Goal: Transaction & Acquisition: Book appointment/travel/reservation

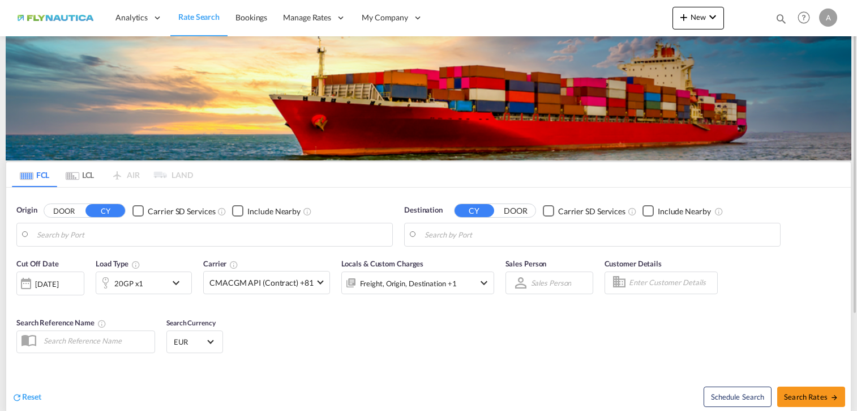
type input "[GEOGRAPHIC_DATA], [GEOGRAPHIC_DATA]"
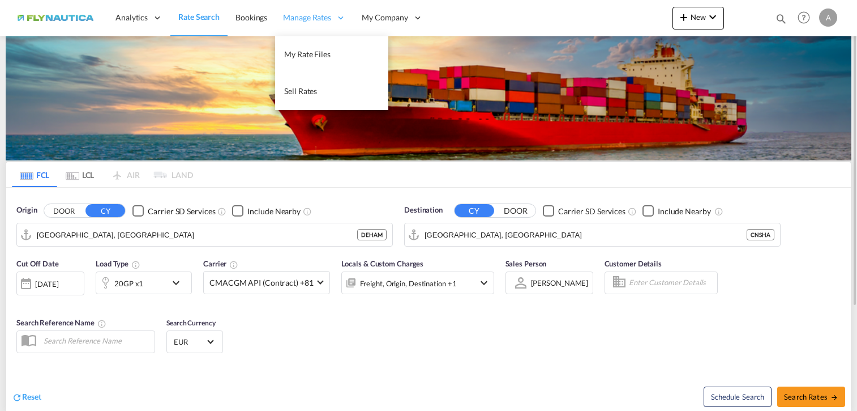
click at [305, 11] on div "Manage Rates" at bounding box center [314, 17] width 79 height 37
click at [306, 43] on link "My Rate Files" at bounding box center [331, 54] width 113 height 37
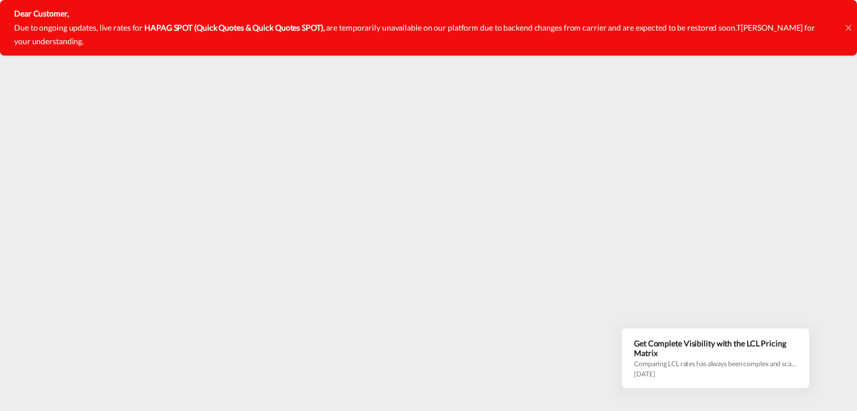
click at [852, 28] on div "Dear Customer, Due to ongoing updates, live rates for HAPAG SPOT (Quick Quotes …" at bounding box center [428, 28] width 857 height 56
click at [851, 26] on icon at bounding box center [849, 27] width 6 height 9
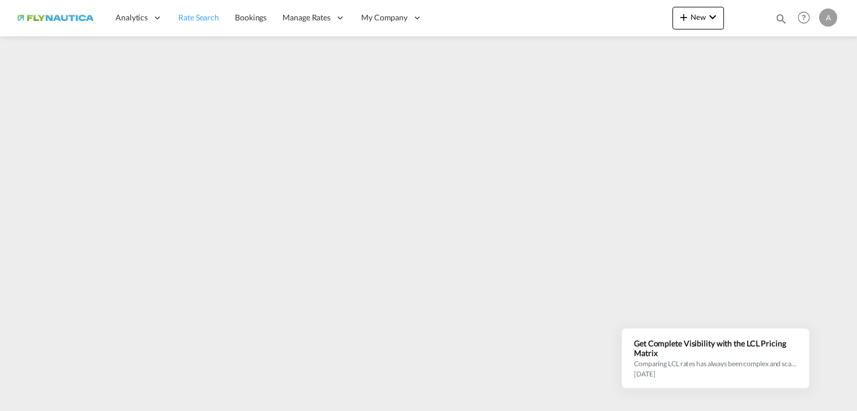
click at [189, 15] on span "Rate Search" at bounding box center [198, 17] width 41 height 10
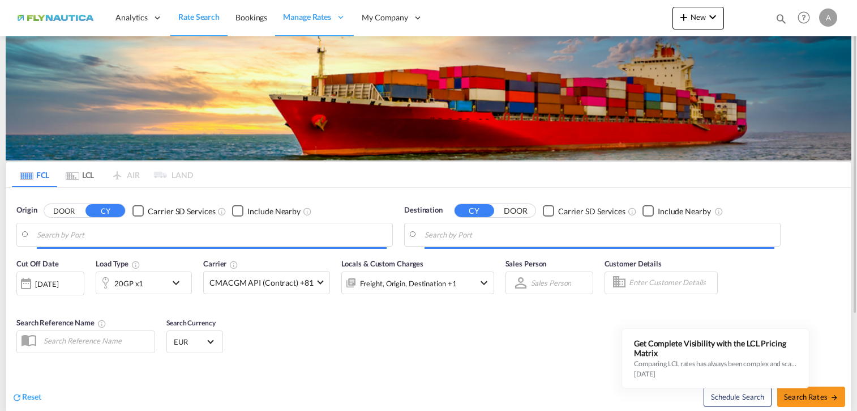
type input "[GEOGRAPHIC_DATA], [GEOGRAPHIC_DATA]"
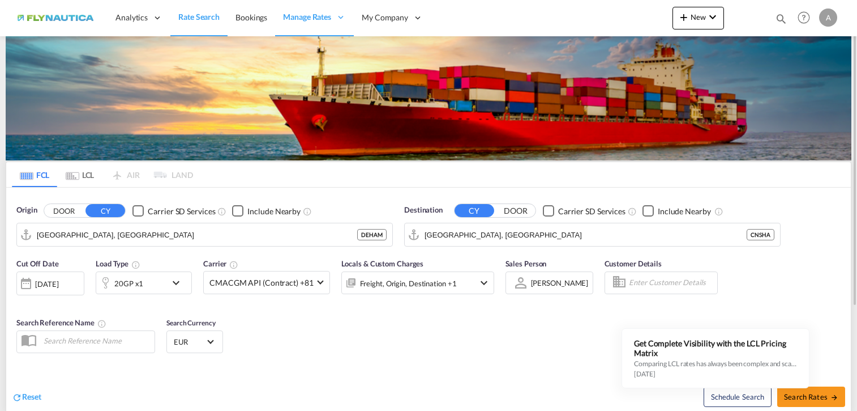
click at [67, 214] on button "DOOR" at bounding box center [64, 210] width 40 height 13
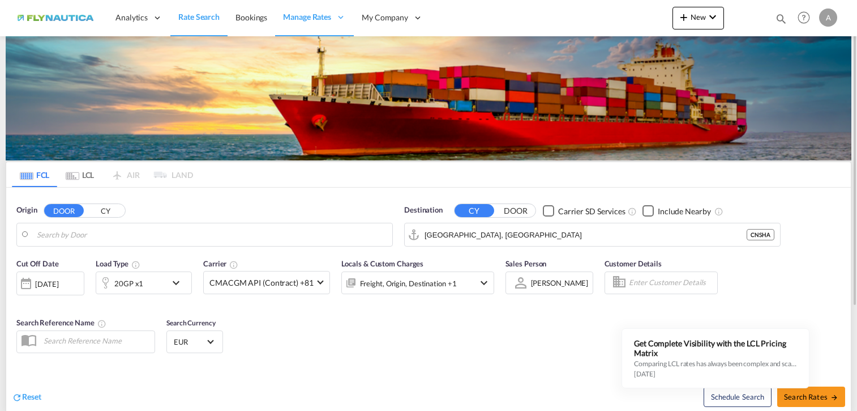
click at [76, 177] on md-icon "Use the left and right arrow keys to navigate between tabs" at bounding box center [73, 176] width 14 height 8
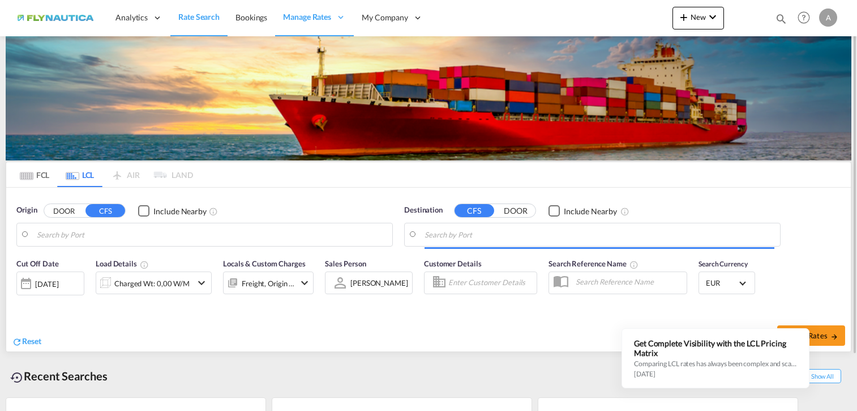
click at [56, 211] on button "DOOR" at bounding box center [64, 210] width 40 height 13
type input "DE-22850, [GEOGRAPHIC_DATA], [GEOGRAPHIC_DATA]"
type input "[GEOGRAPHIC_DATA], SH, CNSHA"
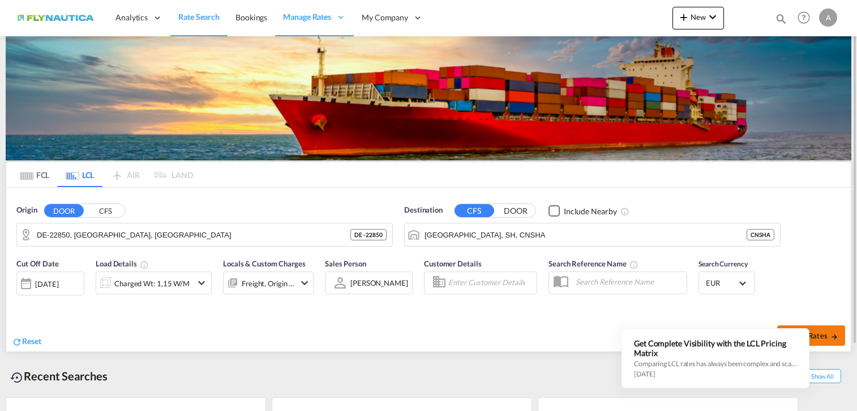
click at [826, 340] on span "Search Rates" at bounding box center [811, 335] width 54 height 9
type input "22850 to CNSHA / [DATE]"
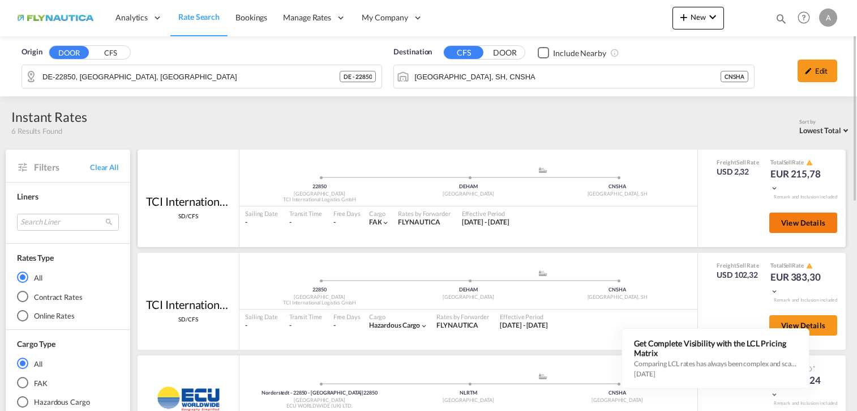
click at [809, 223] on span "View Details" at bounding box center [804, 222] width 44 height 9
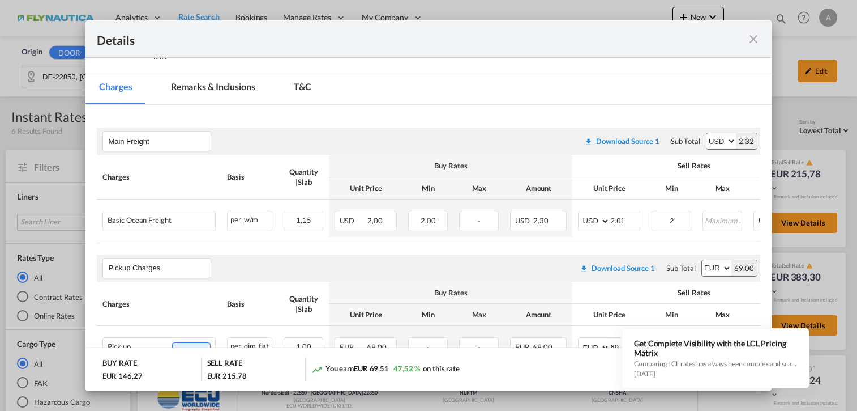
scroll to position [156, 0]
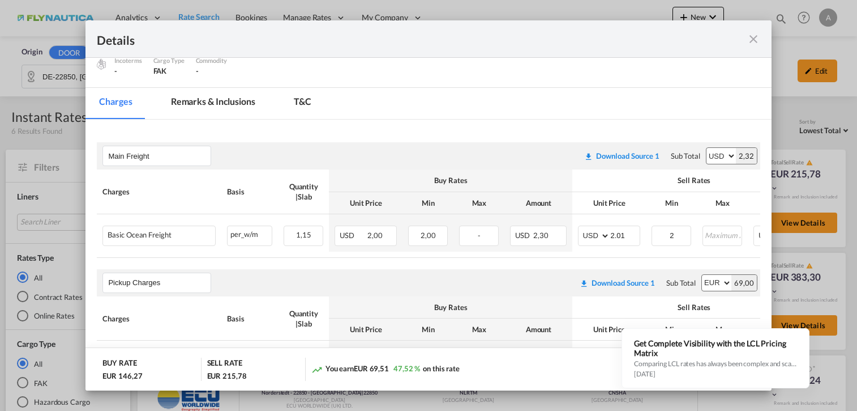
click at [754, 41] on md-icon "icon-close fg-AAA8AD m-0 cursor" at bounding box center [754, 39] width 14 height 14
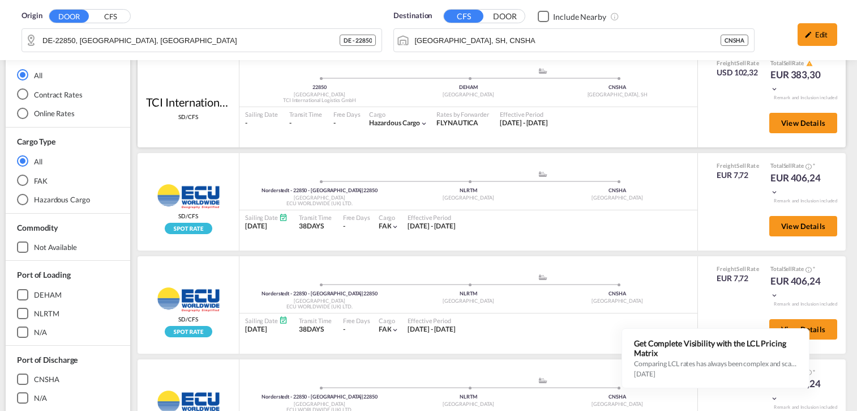
scroll to position [0, 0]
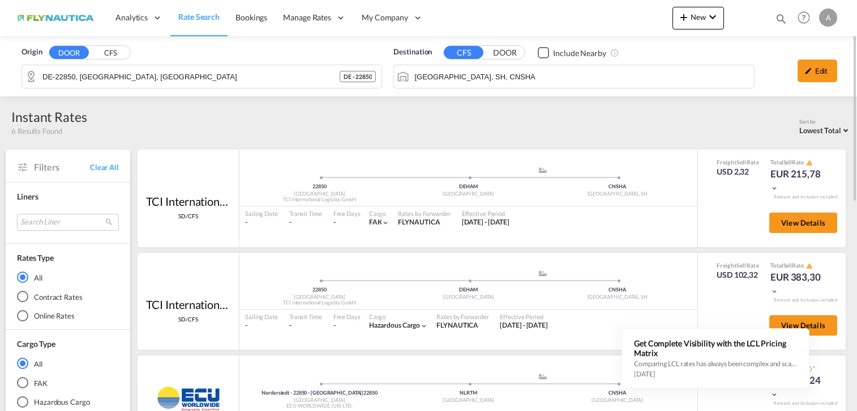
click at [340, 62] on div "Origin DOOR CFS DE-22850, [GEOGRAPHIC_DATA], [GEOGRAPHIC_DATA] DE - 22850 Desti…" at bounding box center [428, 66] width 835 height 60
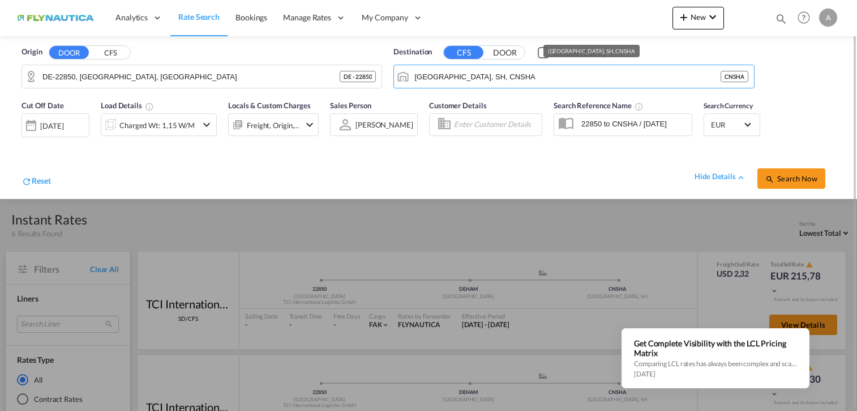
drag, startPoint x: 405, startPoint y: 67, endPoint x: 392, endPoint y: 67, distance: 13.0
click at [392, 67] on div "Destination CFS DOOR Include Nearby [GEOGRAPHIC_DATA], SH, CNSHA CNSHA" at bounding box center [574, 67] width 372 height 53
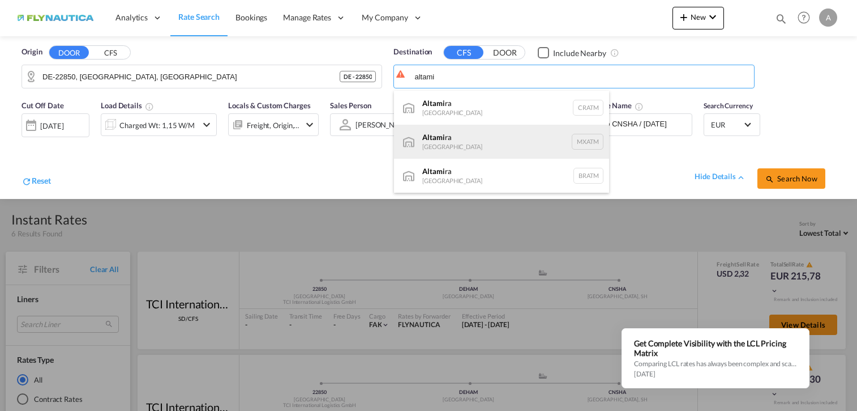
click at [442, 144] on div "Altami ra [GEOGRAPHIC_DATA] MXATM" at bounding box center [501, 142] width 215 height 34
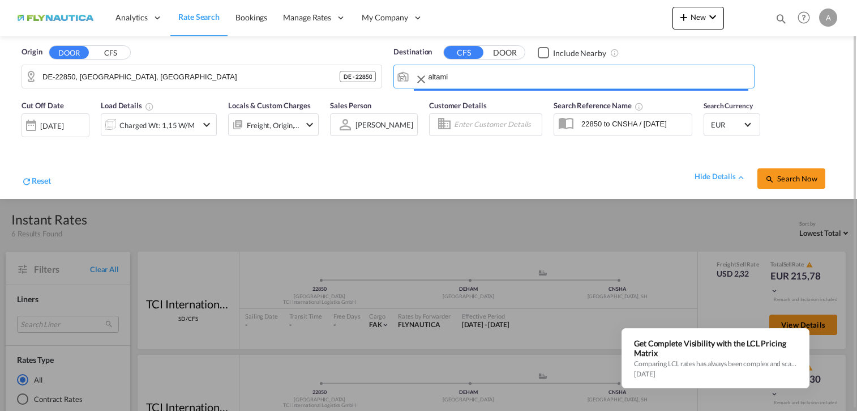
type input "Altamira, MXATM"
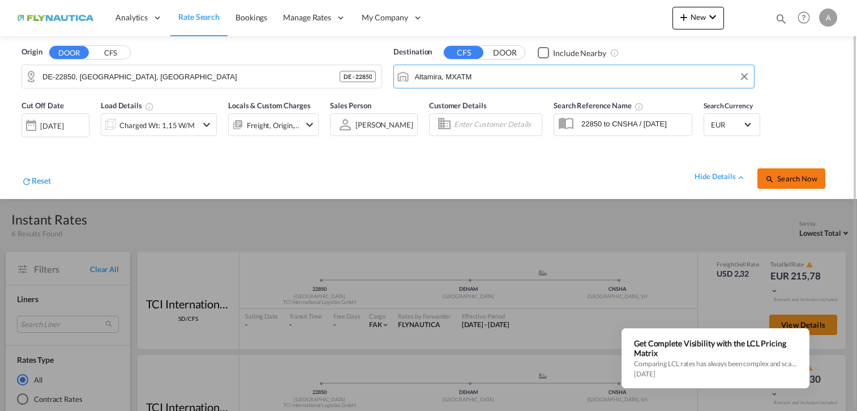
click at [794, 176] on span "Search Now" at bounding box center [792, 178] width 52 height 9
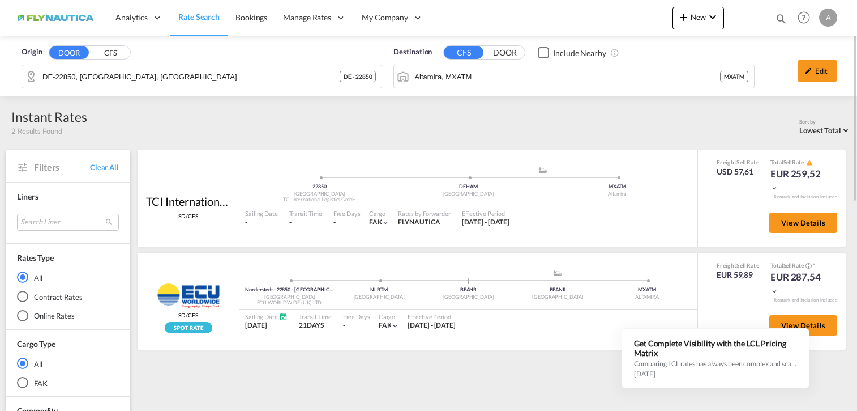
click at [219, 18] on span "Rate Search" at bounding box center [198, 17] width 41 height 10
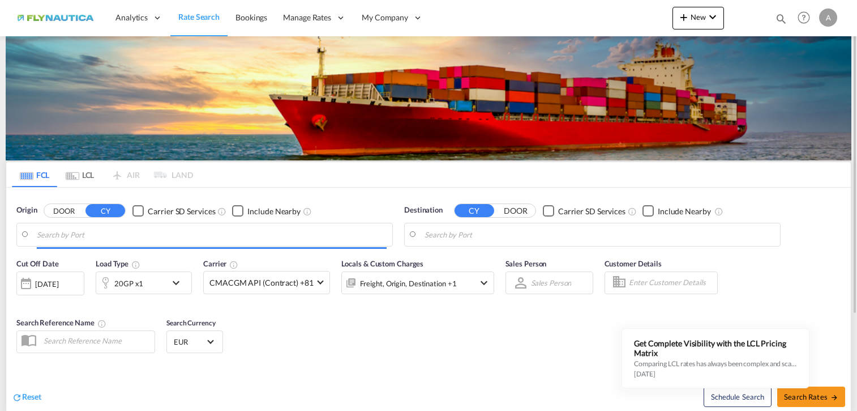
click at [83, 173] on md-tab-item "LCL" at bounding box center [79, 174] width 45 height 25
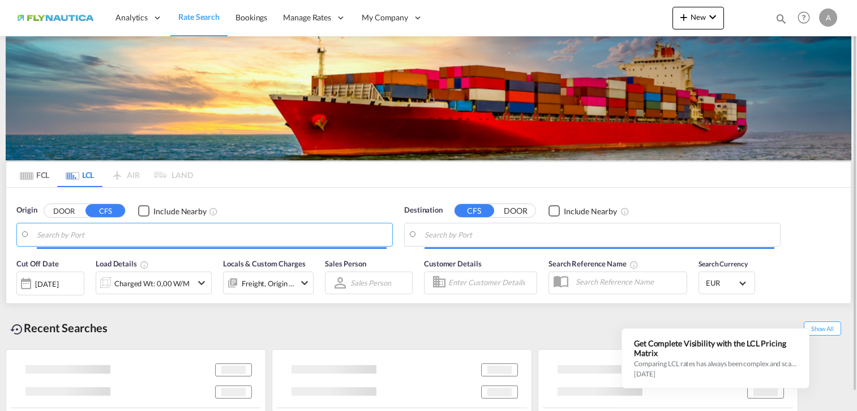
click at [110, 231] on input "Search by Port" at bounding box center [212, 234] width 350 height 17
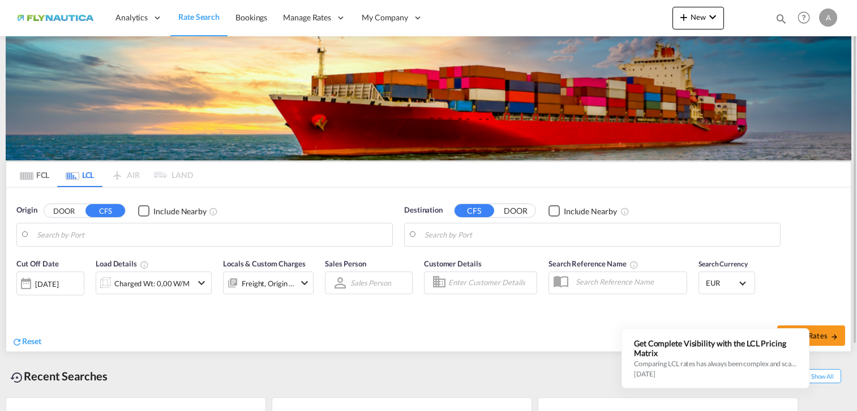
click at [62, 208] on button "DOOR" at bounding box center [64, 210] width 40 height 13
click at [81, 236] on body "Analytics Dashboard Rate Search Bookings Manage Rates My Rate Files" at bounding box center [428, 205] width 857 height 411
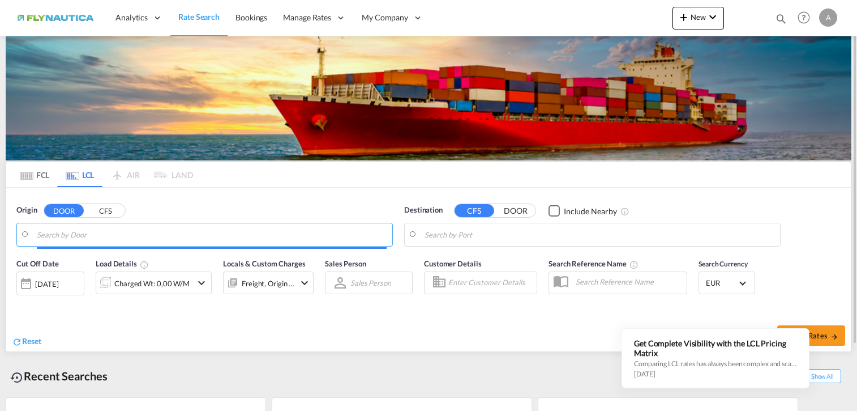
click at [70, 234] on body "Analytics Dashboard Rate Search Bookings Manage Rates My Rate Files" at bounding box center [428, 205] width 857 height 411
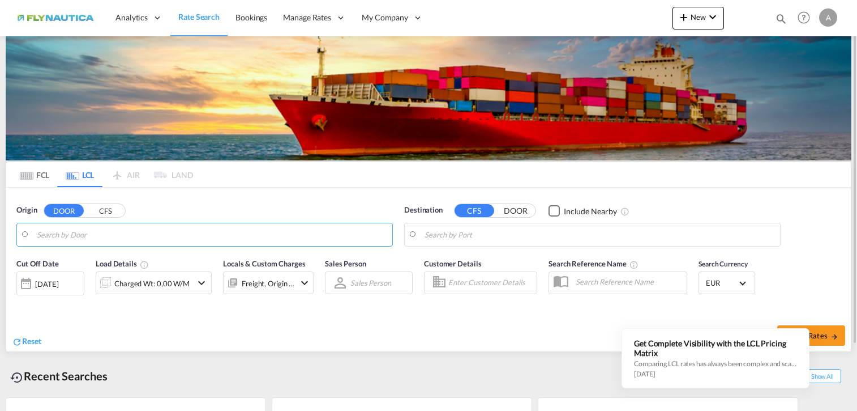
click at [63, 246] on md-autocomplete-wrap at bounding box center [212, 237] width 350 height 23
click at [64, 241] on body "Analytics Dashboard Rate Search Bookings Manage Rates My Rate Files" at bounding box center [428, 205] width 857 height 411
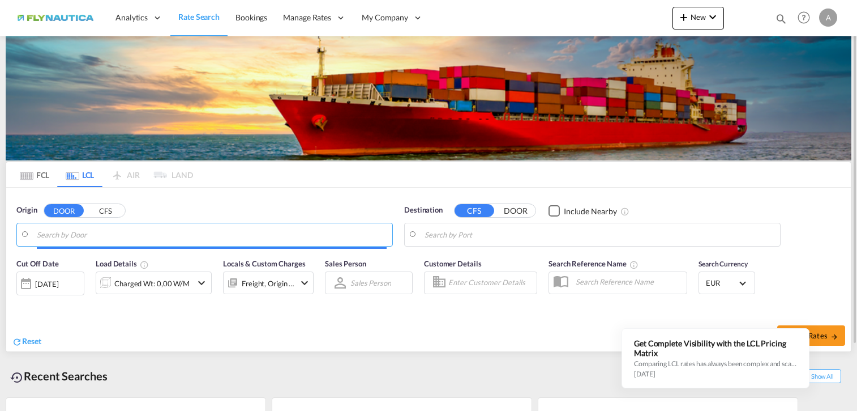
click at [61, 237] on body "Analytics Dashboard Rate Search Bookings Manage Rates My Rate Files" at bounding box center [428, 205] width 857 height 411
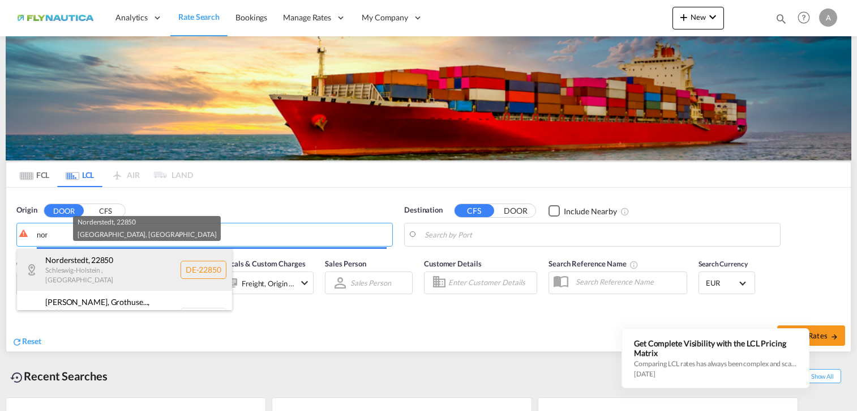
click at [79, 261] on div "Norderstedt , [GEOGRAPHIC_DATA] , [GEOGRAPHIC_DATA] DE-22850" at bounding box center [124, 269] width 215 height 41
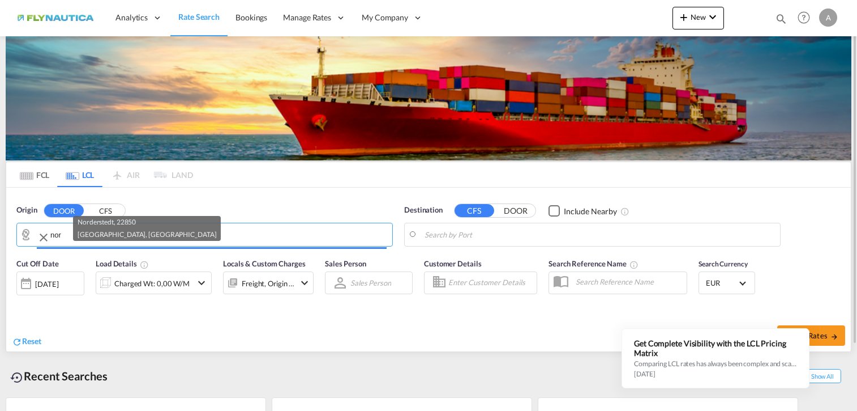
type input "DE-22850, [GEOGRAPHIC_DATA], [GEOGRAPHIC_DATA]"
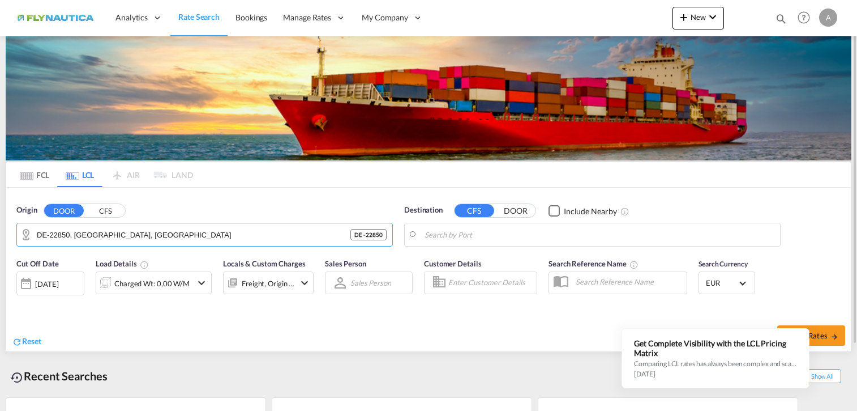
click at [519, 235] on body "Analytics Dashboard Rate Search Bookings Manage Rates My Rate Files" at bounding box center [428, 205] width 857 height 411
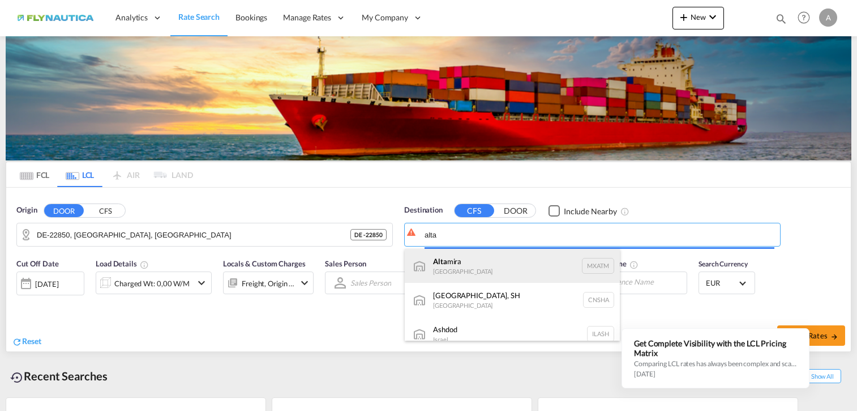
click at [502, 272] on div "[PERSON_NAME] [GEOGRAPHIC_DATA] MXATM" at bounding box center [512, 266] width 215 height 34
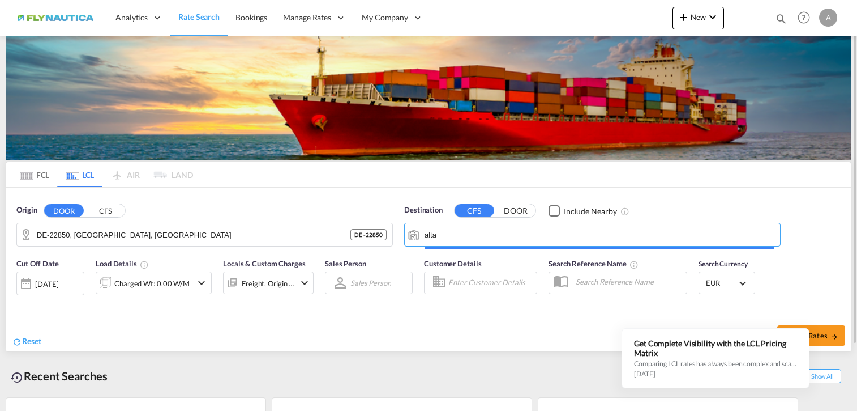
type input "Altamira, MXATM"
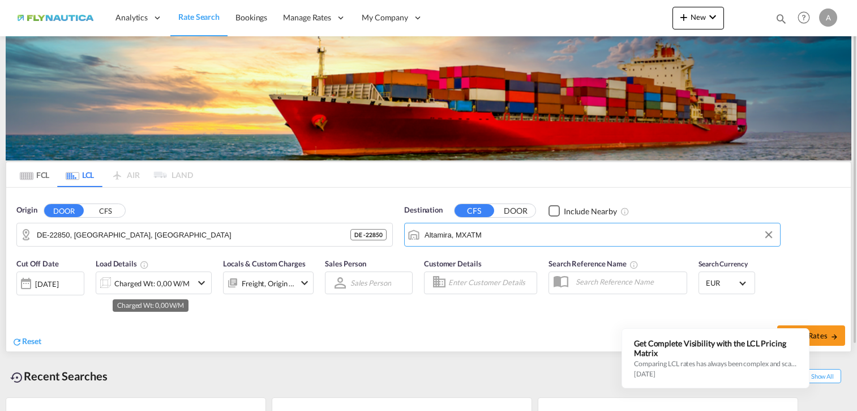
click at [181, 284] on div "Charged Wt: 0,00 W/M" at bounding box center [151, 283] width 75 height 16
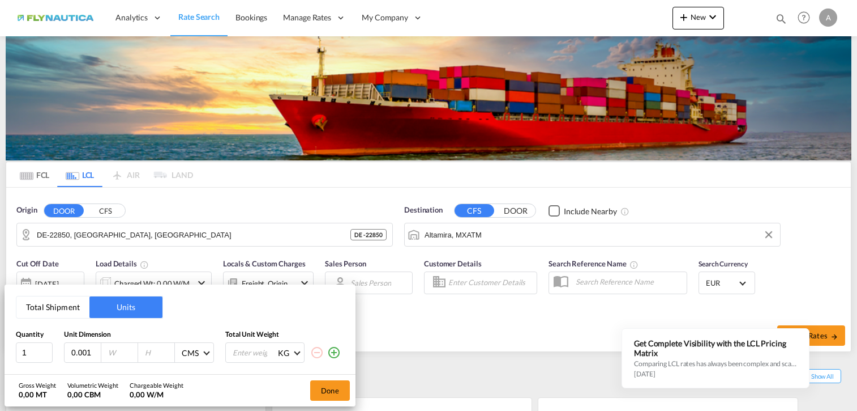
click at [95, 349] on input "0.001" at bounding box center [85, 352] width 31 height 10
drag, startPoint x: 67, startPoint y: 349, endPoint x: 96, endPoint y: 350, distance: 29.5
click at [96, 350] on div "0.001" at bounding box center [83, 352] width 37 height 19
type input "120"
type input "80"
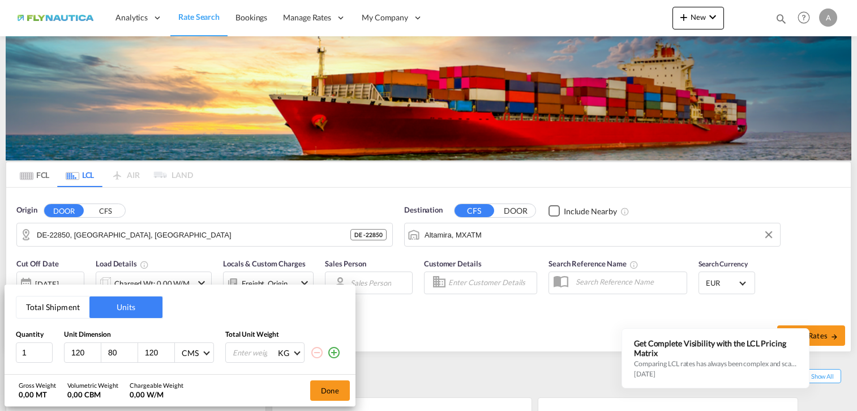
type input "120"
click at [263, 353] on input "number" at bounding box center [254, 352] width 45 height 19
type input "100"
drag, startPoint x: 326, startPoint y: 387, endPoint x: 488, endPoint y: 378, distance: 162.8
click at [327, 387] on button "Done" at bounding box center [330, 390] width 40 height 20
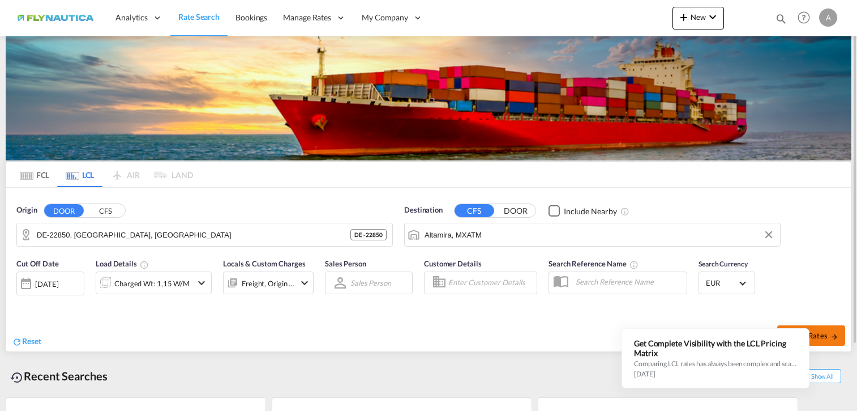
click at [828, 338] on span "Search Rates" at bounding box center [811, 335] width 54 height 9
type input "22850 to MXATM / [DATE]"
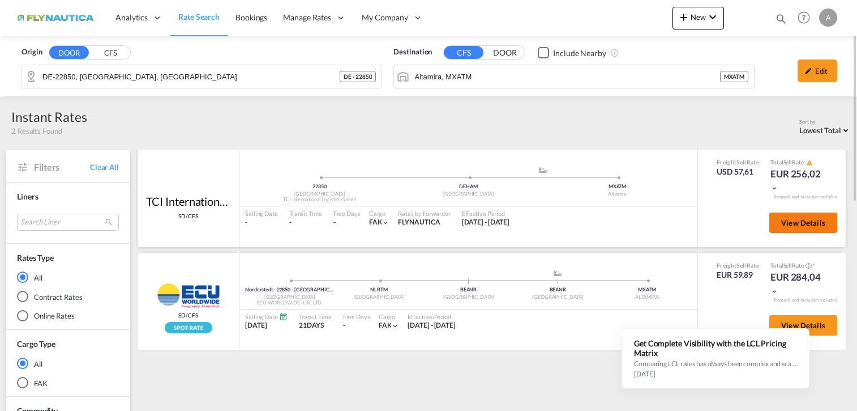
click at [800, 225] on span "View Details" at bounding box center [804, 222] width 44 height 9
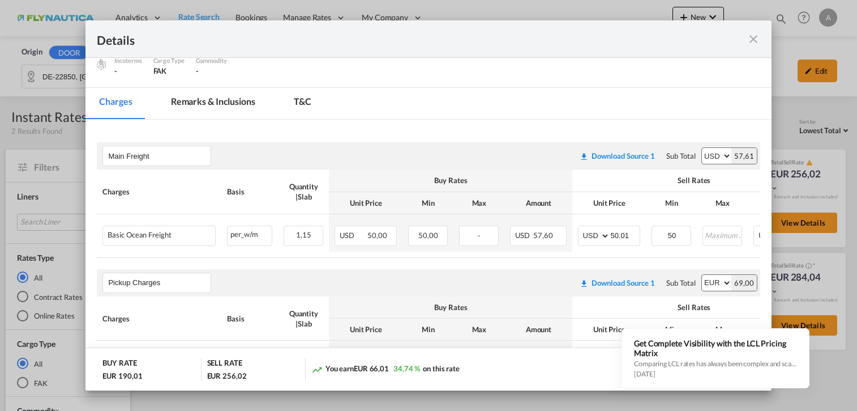
scroll to position [113, 0]
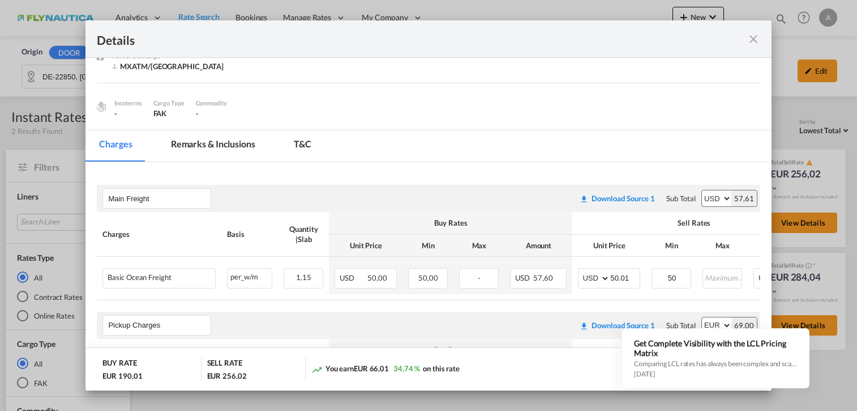
click at [757, 42] on md-icon "icon-close fg-AAA8AD m-0 cursor" at bounding box center [754, 39] width 14 height 14
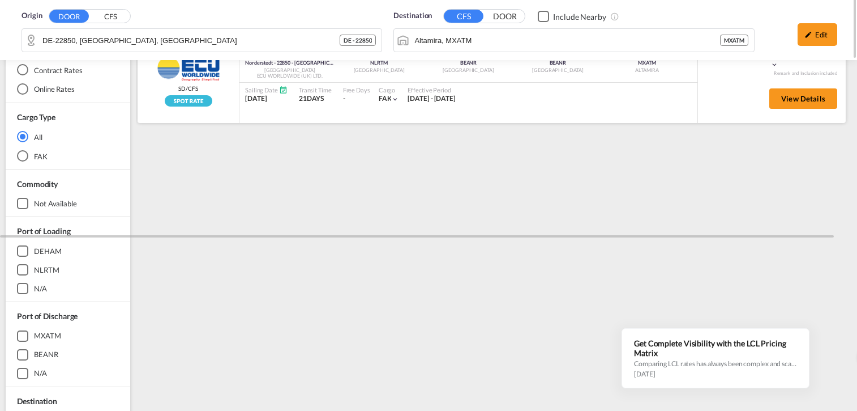
scroll to position [0, 0]
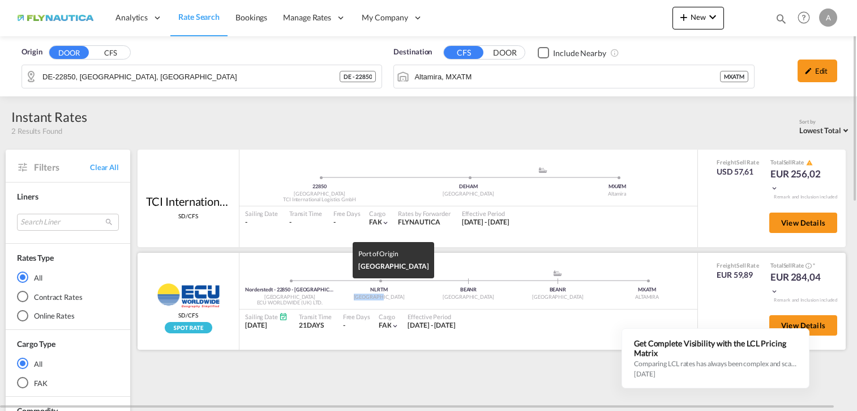
drag, startPoint x: 364, startPoint y: 296, endPoint x: 419, endPoint y: 296, distance: 54.4
click at [419, 296] on div "[GEOGRAPHIC_DATA]" at bounding box center [379, 296] width 89 height 7
drag, startPoint x: 419, startPoint y: 296, endPoint x: 419, endPoint y: 353, distance: 57.8
click at [419, 353] on div "TCI International Logistics GmbH SD/CFS added by you 22850 Germany TCI Internat…" at bounding box center [494, 253] width 716 height 206
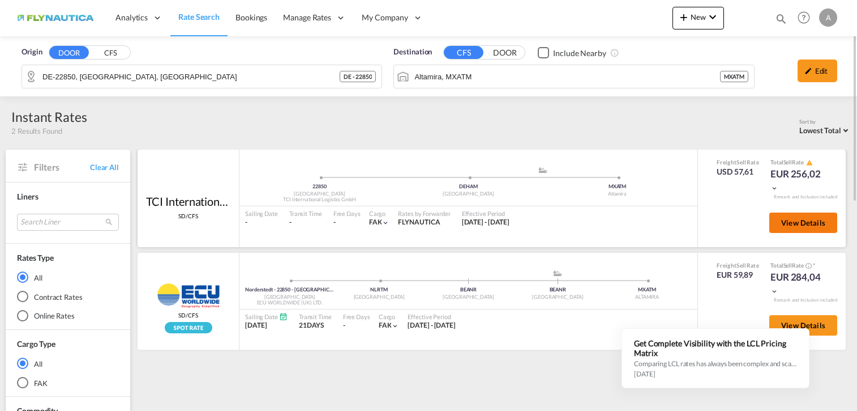
click at [803, 221] on span "View Details" at bounding box center [804, 222] width 44 height 9
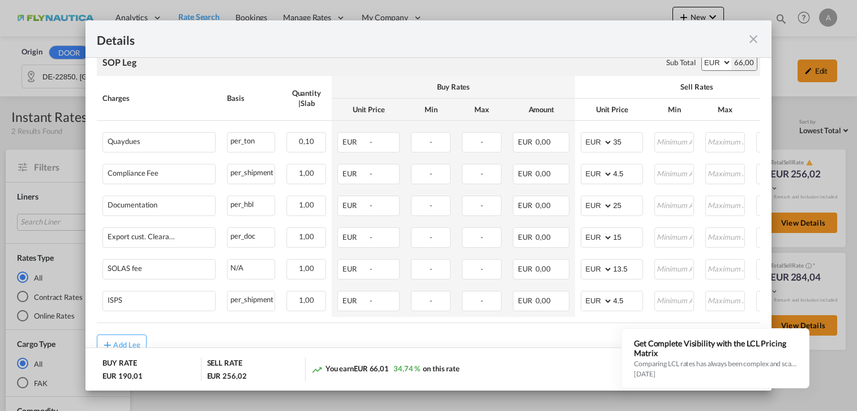
scroll to position [748, 0]
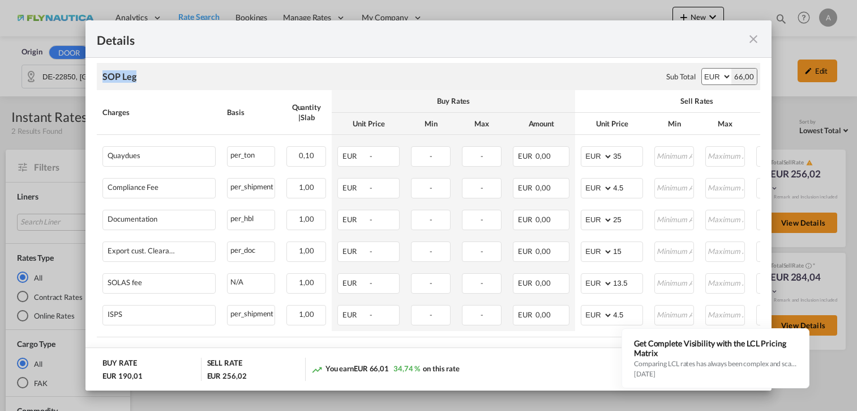
drag, startPoint x: 144, startPoint y: 86, endPoint x: 92, endPoint y: 80, distance: 53.0
click at [325, 90] on div "SOP Leg Please enter leg name Leg Name Already Exists Sub Total AED AFN ALL AMD…" at bounding box center [428, 76] width 663 height 27
drag, startPoint x: 152, startPoint y: 91, endPoint x: 105, endPoint y: 89, distance: 47.0
click at [105, 89] on div "SOP Leg Please enter leg name Leg Name Already Exists Sub Total AED AFN ALL AMD…" at bounding box center [428, 76] width 663 height 27
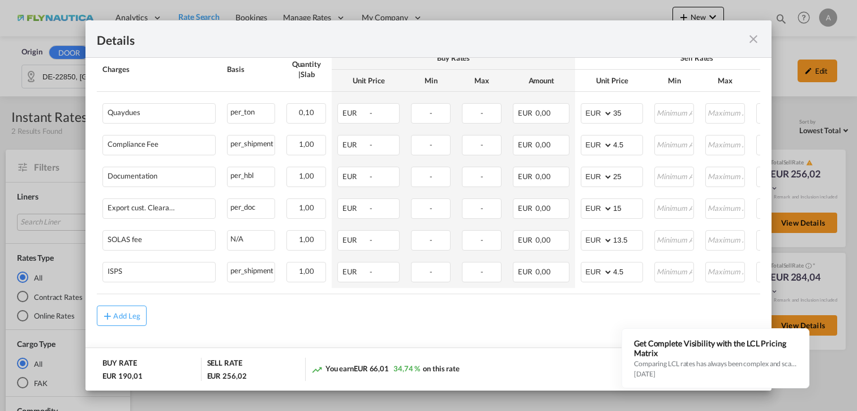
scroll to position [804, 0]
click at [757, 40] on md-icon "icon-close fg-AAA8AD m-0 cursor" at bounding box center [754, 39] width 14 height 14
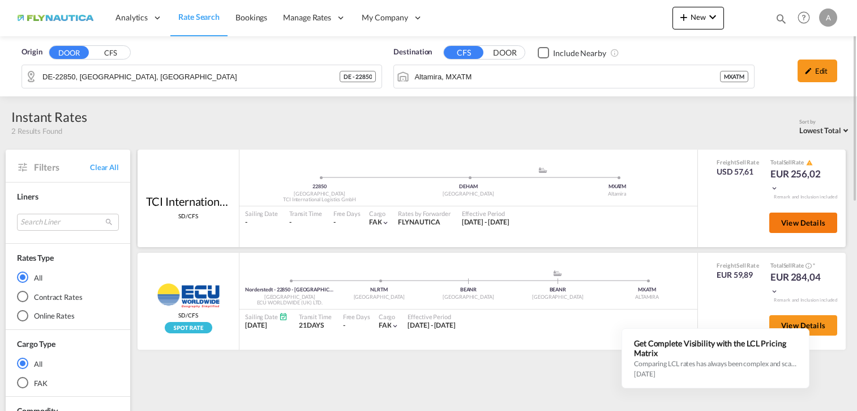
click at [820, 225] on span "View Details" at bounding box center [804, 222] width 44 height 9
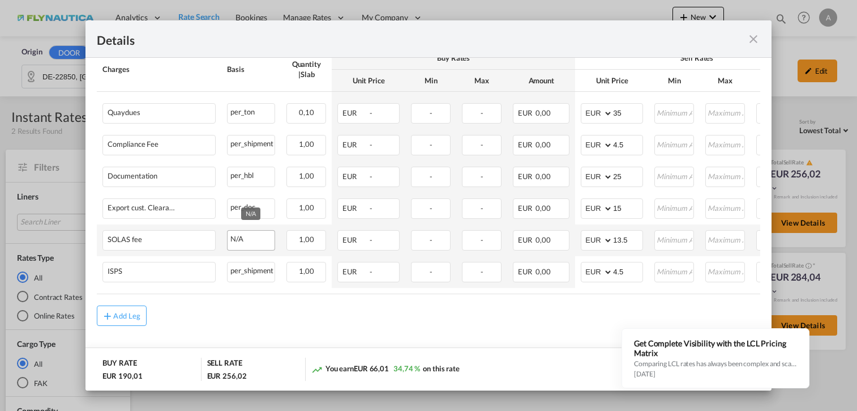
click at [263, 239] on div "N/A" at bounding box center [251, 238] width 47 height 14
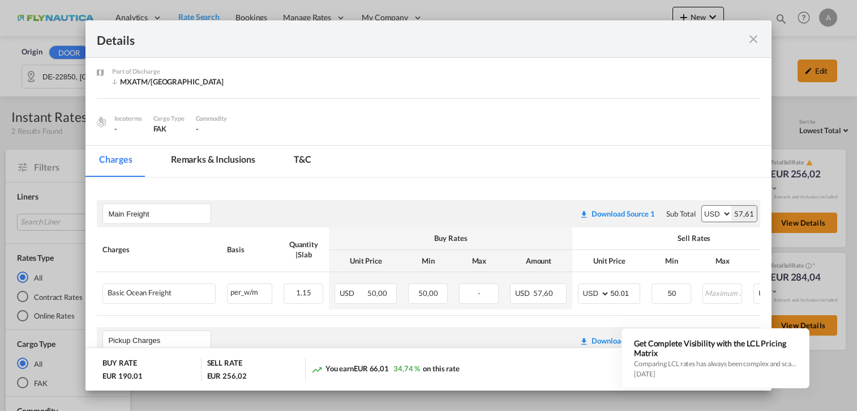
scroll to position [0, 0]
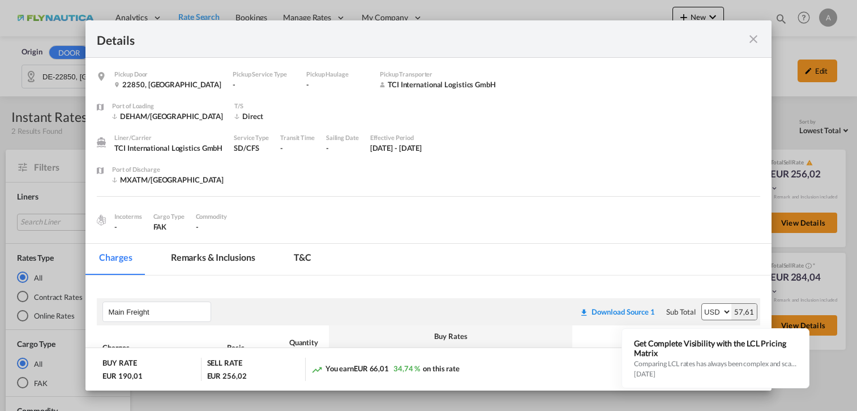
click at [756, 40] on md-icon "icon-close fg-AAA8AD m-0 cursor" at bounding box center [754, 39] width 14 height 14
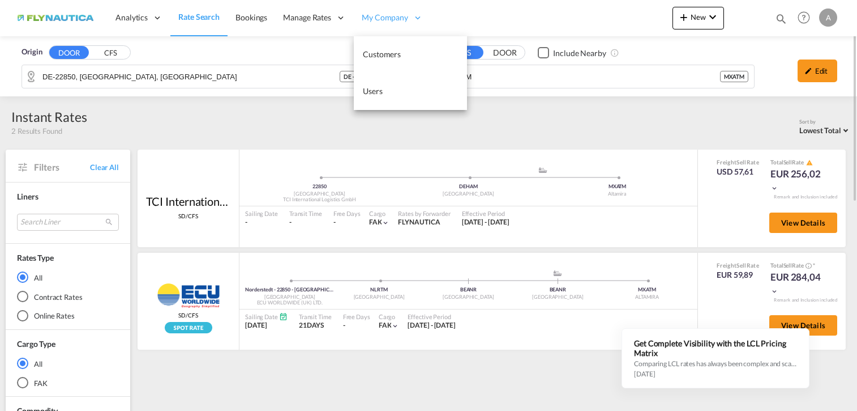
click at [409, 20] on div "My Company" at bounding box center [392, 17] width 77 height 37
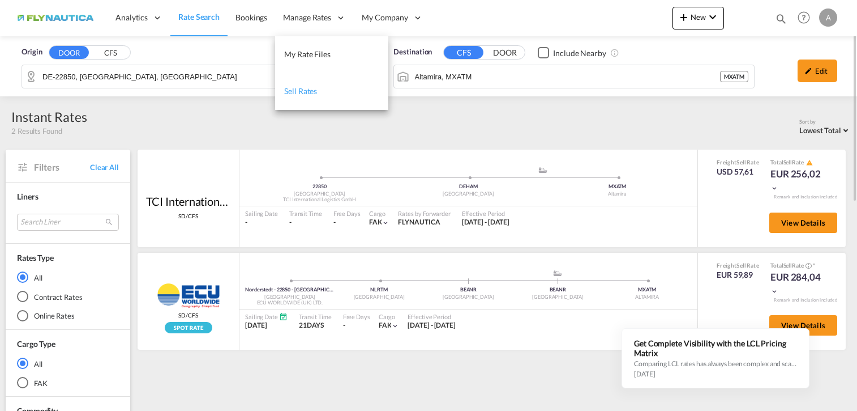
click at [305, 93] on span "Sell Rates" at bounding box center [300, 91] width 33 height 10
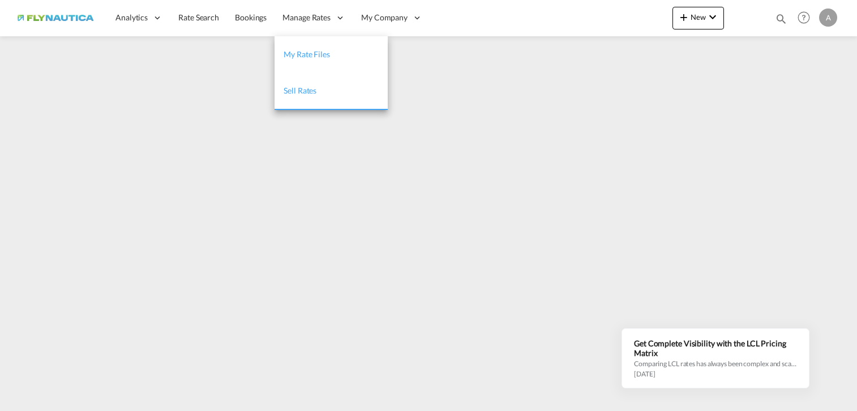
click at [322, 51] on span "My Rate Files" at bounding box center [307, 54] width 46 height 10
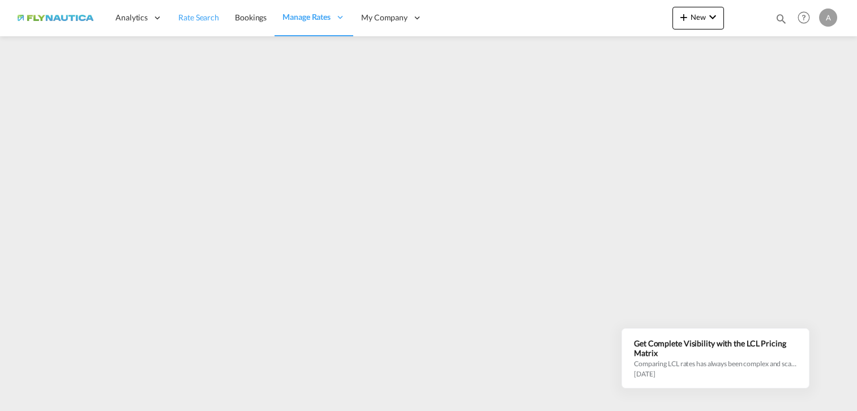
click at [215, 22] on span "Rate Search" at bounding box center [198, 17] width 41 height 10
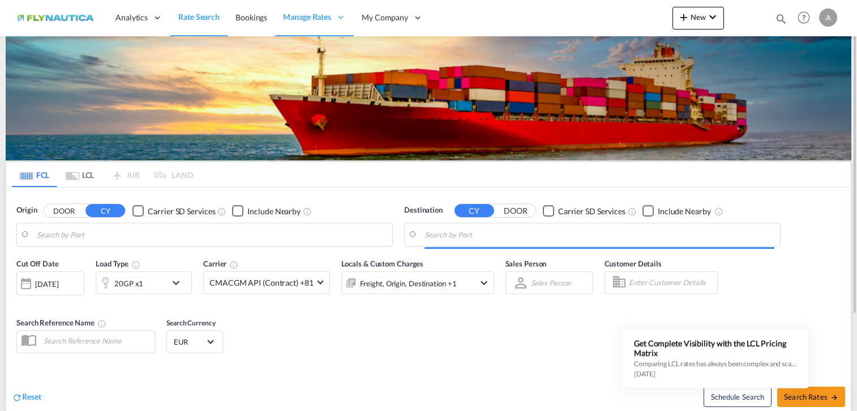
type input "[GEOGRAPHIC_DATA], [GEOGRAPHIC_DATA]"
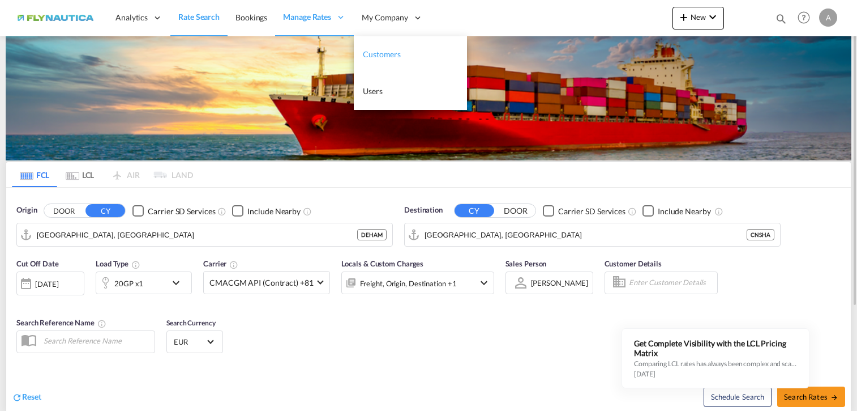
click at [389, 53] on span "Customers" at bounding box center [382, 54] width 38 height 10
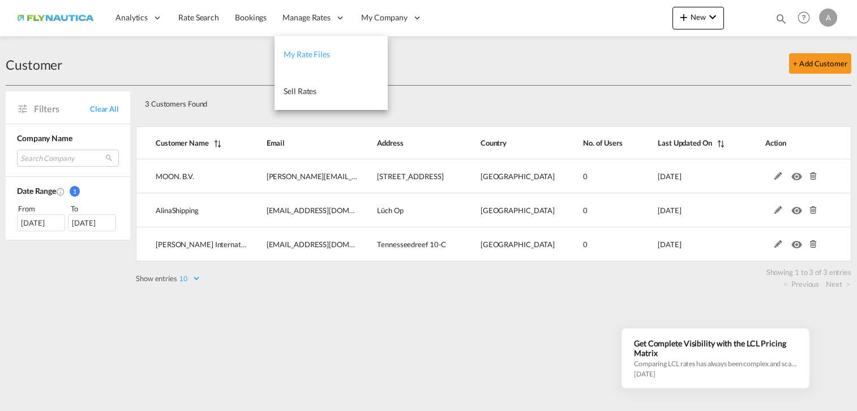
click at [302, 48] on link "My Rate Files" at bounding box center [331, 54] width 113 height 37
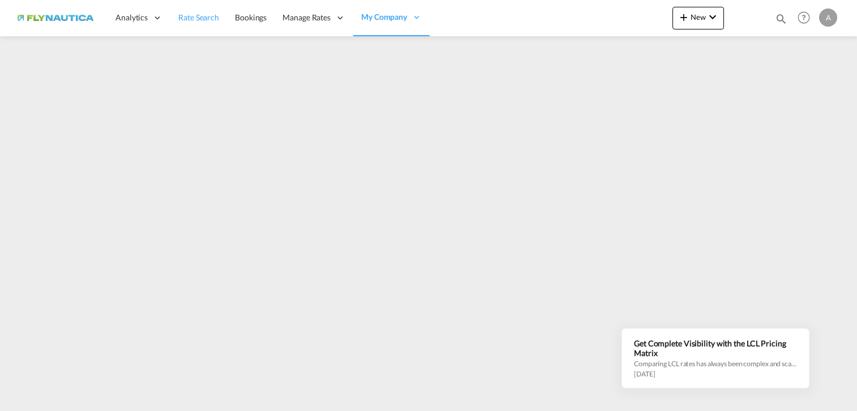
click at [208, 20] on span "Rate Search" at bounding box center [198, 17] width 41 height 10
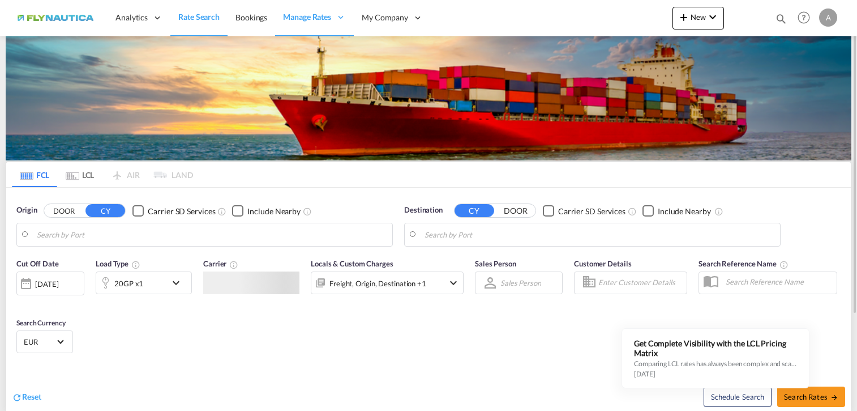
click at [74, 177] on md-icon "Use the left and right arrow keys to navigate between tabs" at bounding box center [73, 176] width 14 height 8
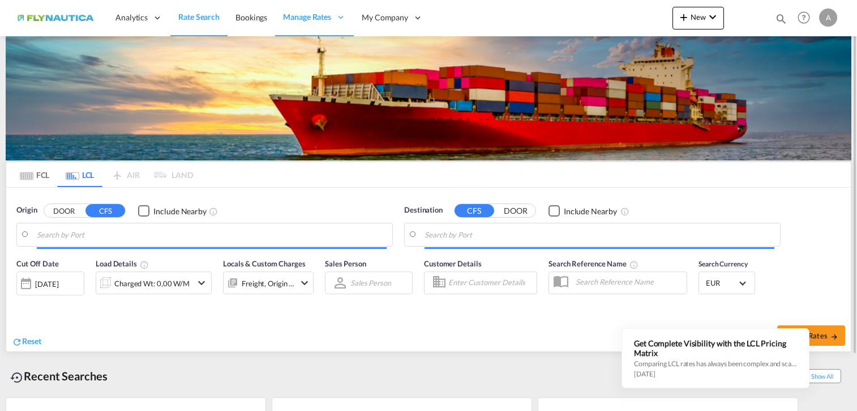
click at [62, 209] on button "DOOR" at bounding box center [64, 210] width 40 height 13
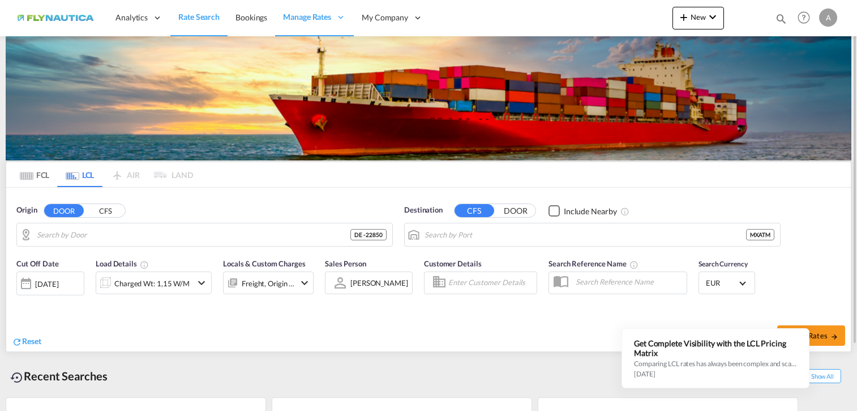
type input "DE-22850, [GEOGRAPHIC_DATA], [GEOGRAPHIC_DATA]"
type input "Altamira, MXATM"
click at [835, 335] on md-icon "icon-arrow-right" at bounding box center [835, 336] width 8 height 8
type input "22850 to MXATM / [DATE]"
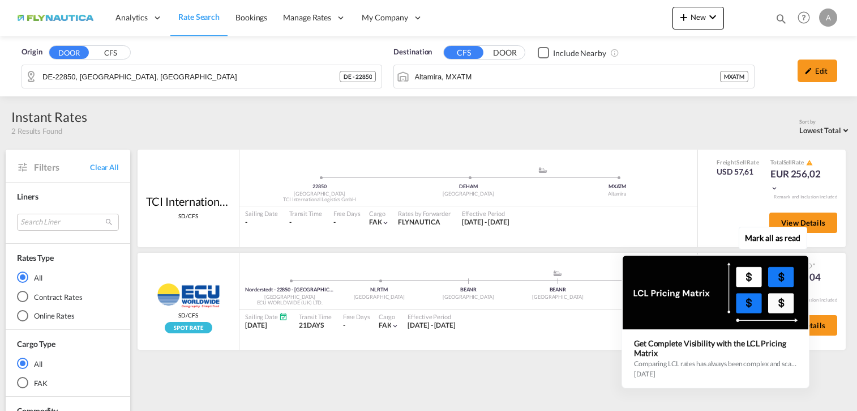
click at [820, 326] on div "Mark all as read Get Complete Visibility with the LCL Pricing Matrix Comparing …" at bounding box center [718, 309] width 205 height 157
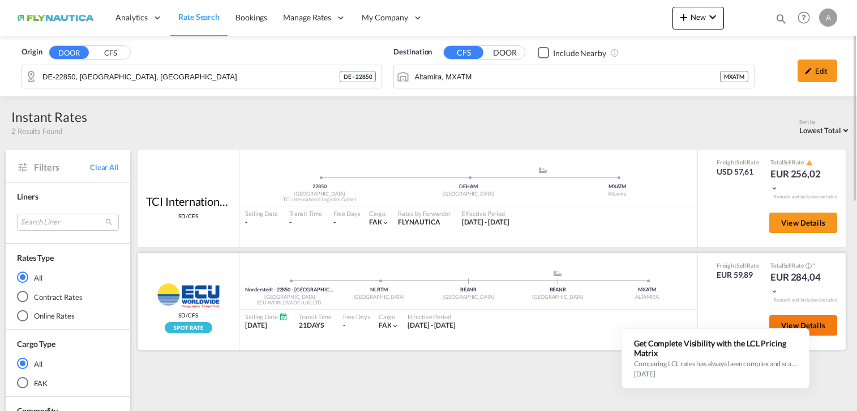
click at [821, 327] on span "View Details" at bounding box center [804, 325] width 44 height 9
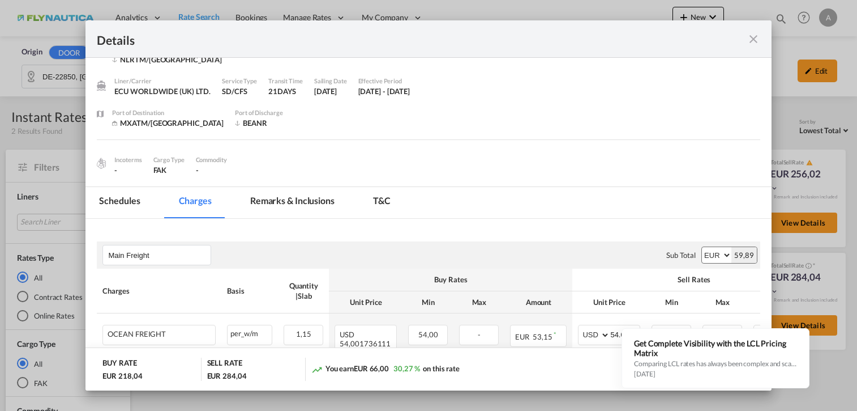
scroll to position [293, 0]
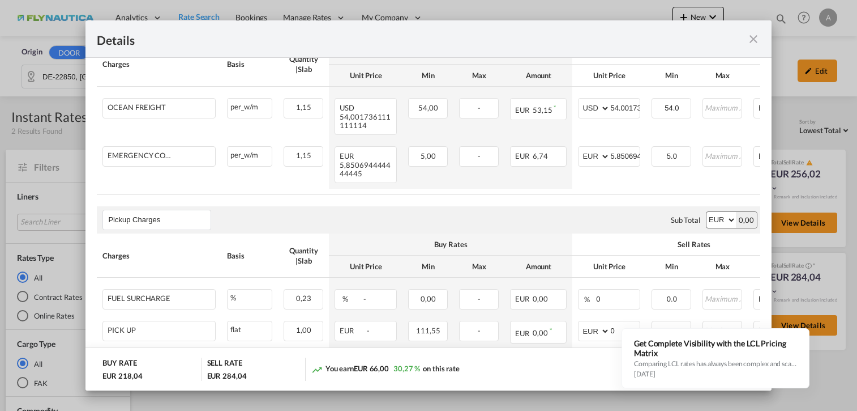
click at [759, 40] on md-icon "icon-close fg-AAA8AD m-0 cursor" at bounding box center [754, 39] width 14 height 14
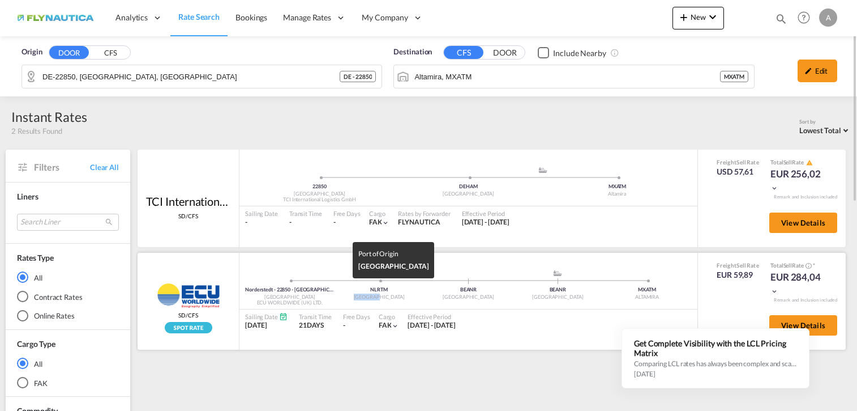
drag, startPoint x: 365, startPoint y: 297, endPoint x: 425, endPoint y: 295, distance: 59.5
click at [425, 286] on ul "[GEOGRAPHIC_DATA] - 22850 - [GEOGRAPHIC_DATA] | 22850 [GEOGRAPHIC_DATA] ECU WOR…" at bounding box center [468, 283] width 447 height 6
drag, startPoint x: 826, startPoint y: 278, endPoint x: 770, endPoint y: 279, distance: 56.1
click at [770, 279] on div "Freight Sell Rate EUR 59,89 Total Sell Rate * EUR 284,04" at bounding box center [772, 279] width 127 height 36
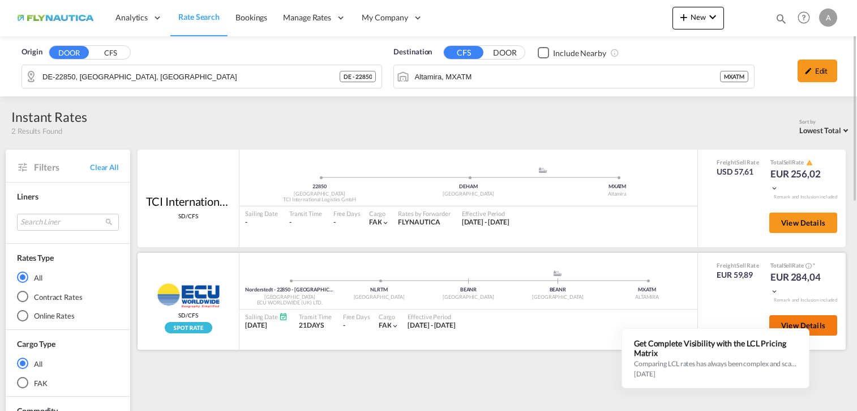
click at [825, 331] on button "View Details" at bounding box center [804, 325] width 68 height 20
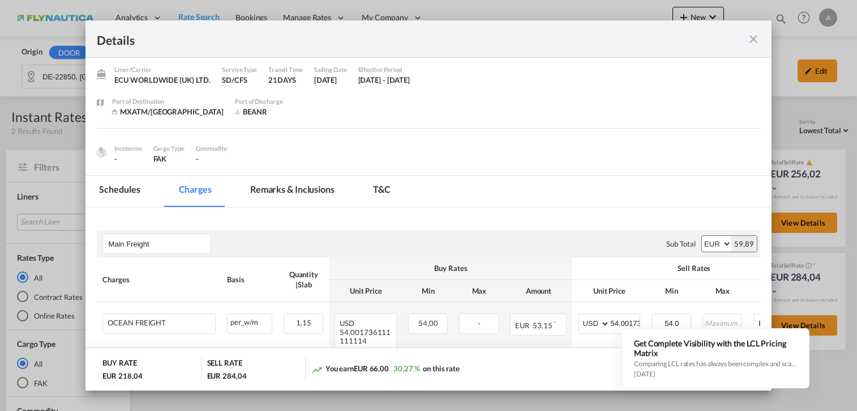
scroll to position [57, 0]
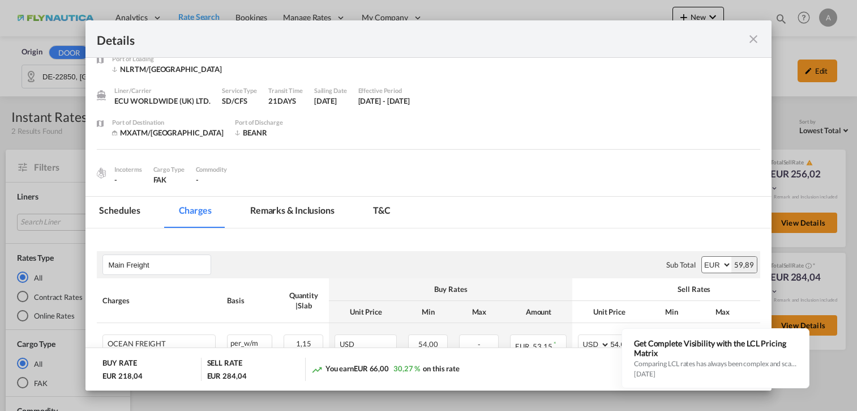
click at [756, 44] on md-icon "icon-close fg-AAA8AD m-0 cursor" at bounding box center [754, 39] width 14 height 14
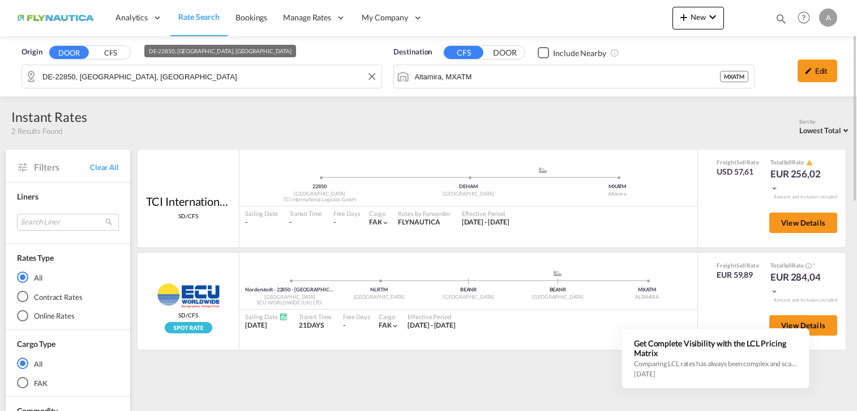
click at [236, 82] on input "DE-22850, [GEOGRAPHIC_DATA], [GEOGRAPHIC_DATA]" at bounding box center [209, 76] width 334 height 17
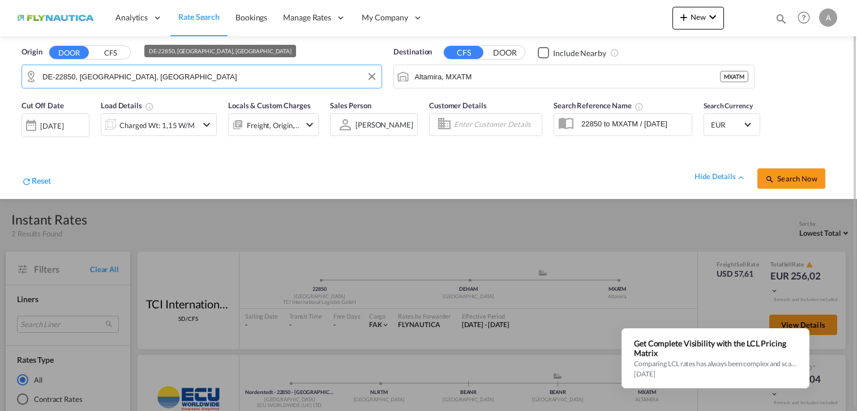
type input "n"
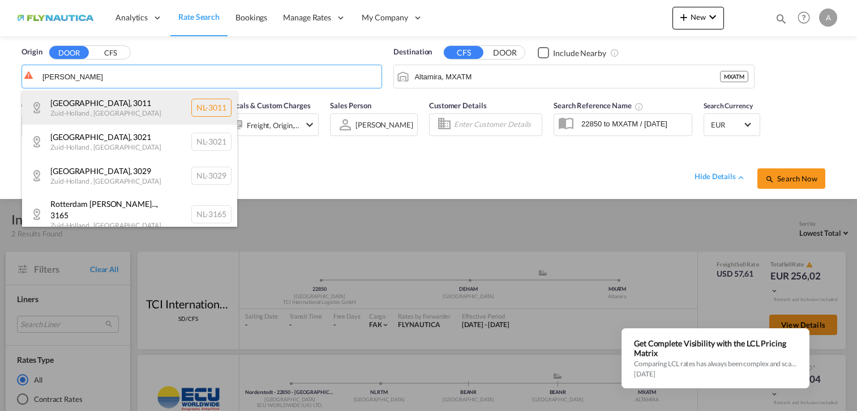
click at [129, 108] on div "[GEOGRAPHIC_DATA] , [GEOGRAPHIC_DATA] , [GEOGRAPHIC_DATA] [GEOGRAPHIC_DATA]-3011" at bounding box center [129, 108] width 215 height 34
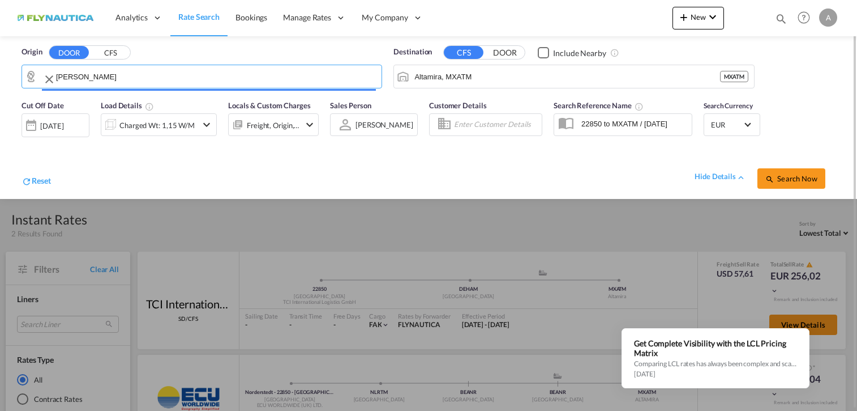
type input "NL-3011, [GEOGRAPHIC_DATA], [GEOGRAPHIC_DATA]"
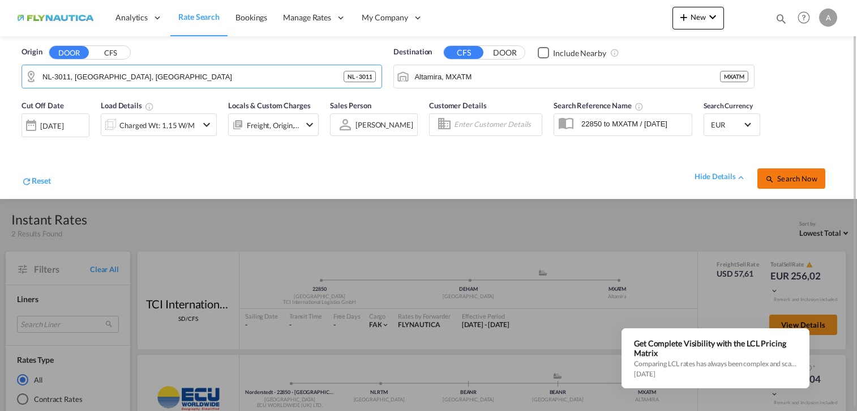
click at [799, 182] on span "Search Now" at bounding box center [792, 178] width 52 height 9
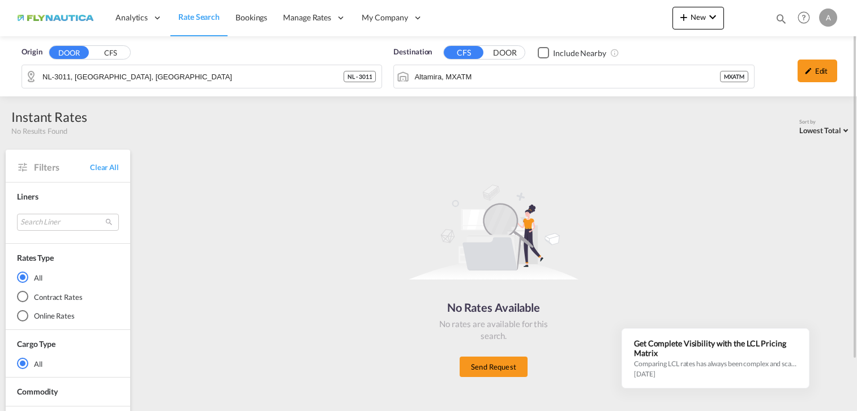
click at [741, 78] on md-input-container "Altamira, MXATM MXATM" at bounding box center [574, 76] width 360 height 23
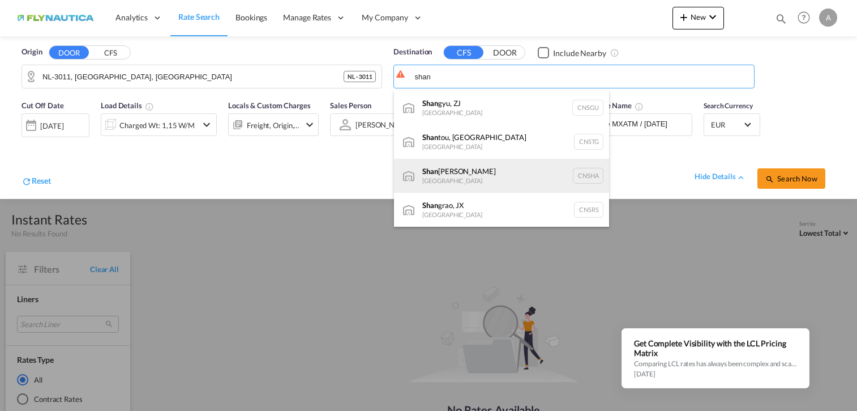
click at [482, 174] on div "[PERSON_NAME], SH [GEOGRAPHIC_DATA] [GEOGRAPHIC_DATA]" at bounding box center [501, 176] width 215 height 34
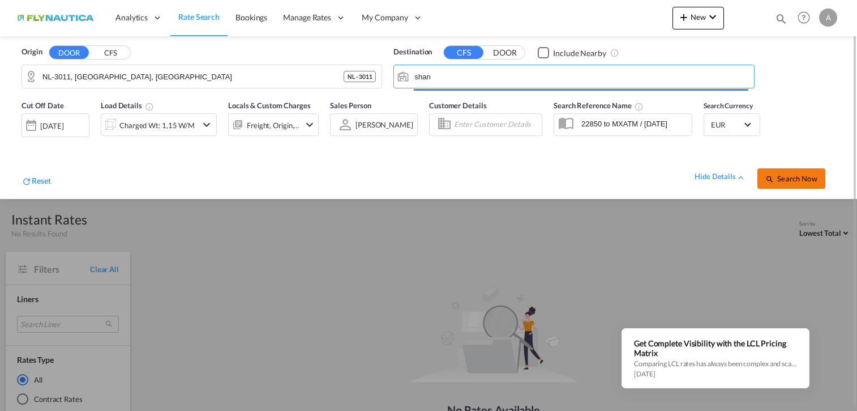
type input "[GEOGRAPHIC_DATA], SH, CNSHA"
click at [791, 184] on button "Search Now" at bounding box center [792, 178] width 68 height 20
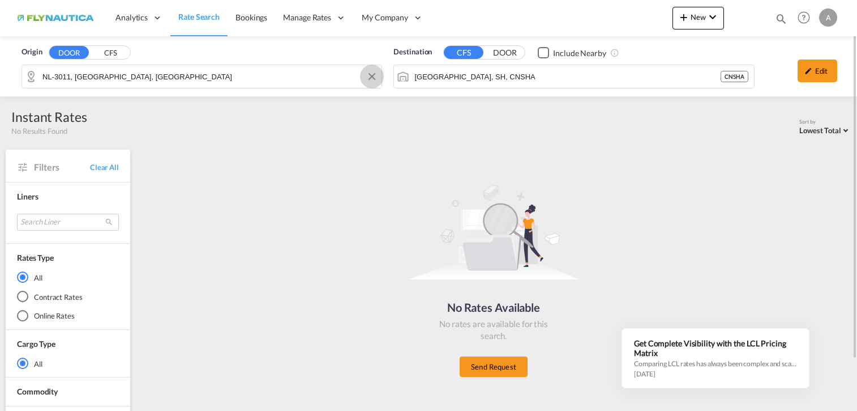
click at [370, 77] on button "Clear Input" at bounding box center [372, 76] width 17 height 17
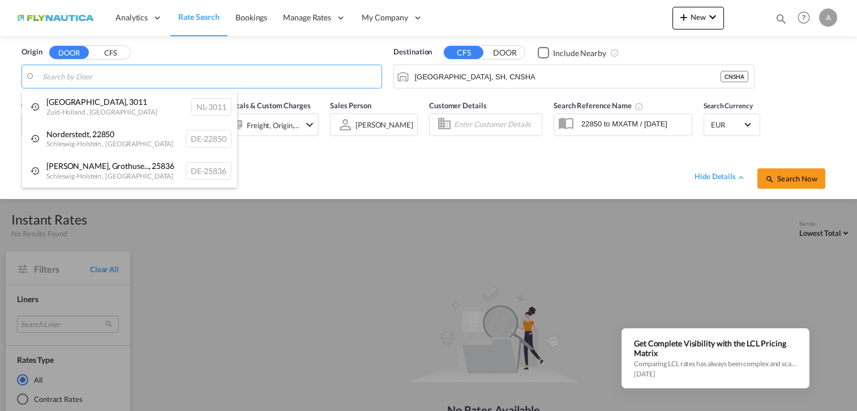
drag, startPoint x: 113, startPoint y: 67, endPoint x: 146, endPoint y: 75, distance: 33.2
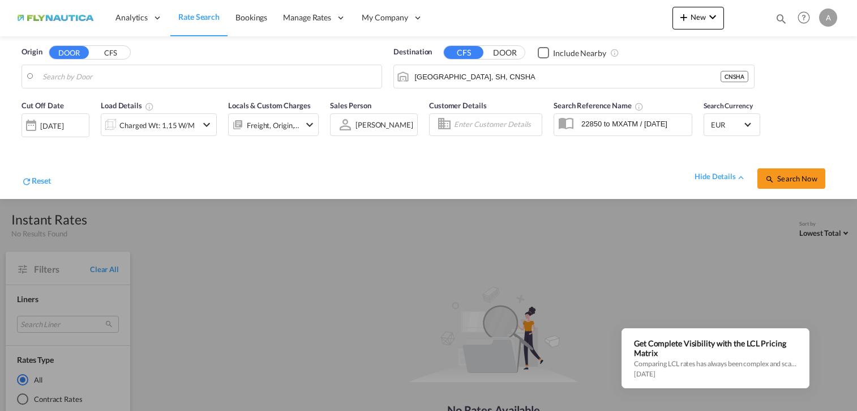
click at [148, 76] on body "Analytics Dashboard Rate Search Bookings Manage Rates My Rate Files" at bounding box center [428, 205] width 857 height 411
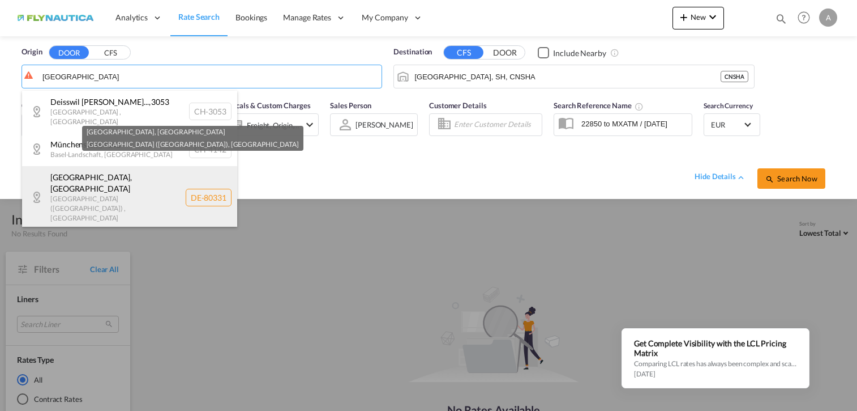
click at [117, 182] on div "[GEOGRAPHIC_DATA] , [GEOGRAPHIC_DATA] [GEOGRAPHIC_DATA] ([GEOGRAPHIC_DATA]) , […" at bounding box center [129, 197] width 215 height 62
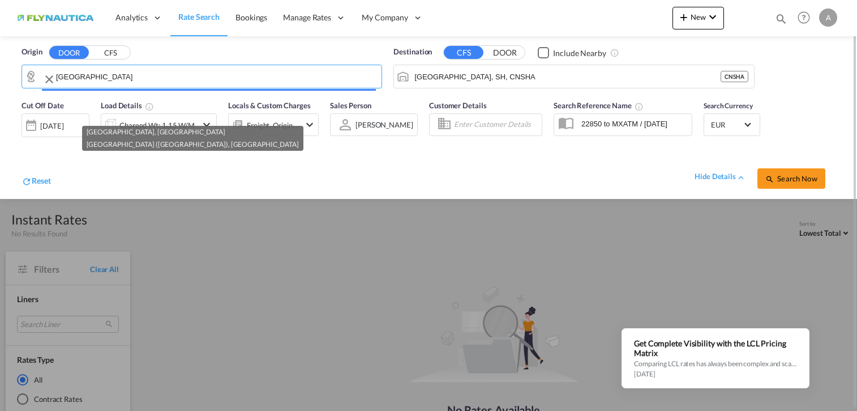
type input "DE-80331, [GEOGRAPHIC_DATA], [GEOGRAPHIC_DATA] ([GEOGRAPHIC_DATA])"
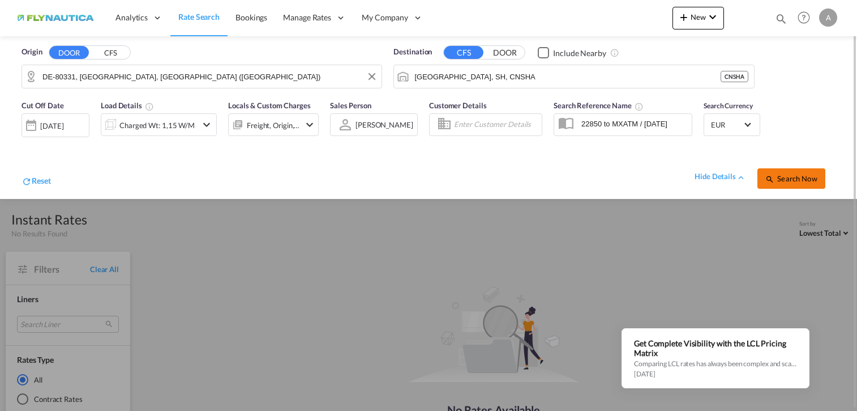
click at [805, 179] on span "Search Now" at bounding box center [792, 178] width 52 height 9
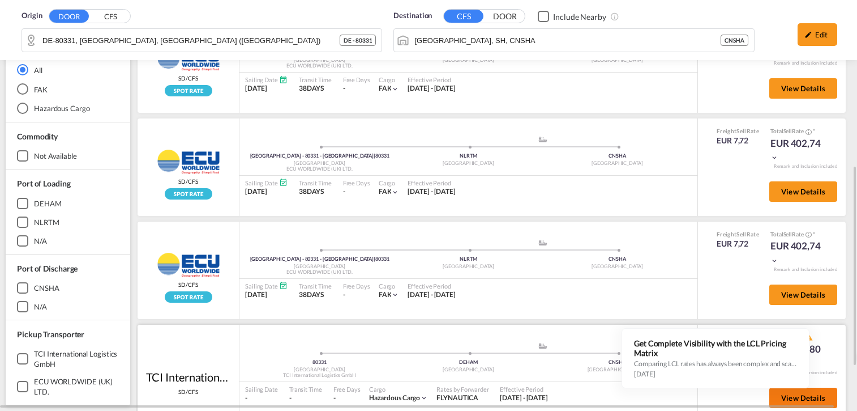
scroll to position [429, 0]
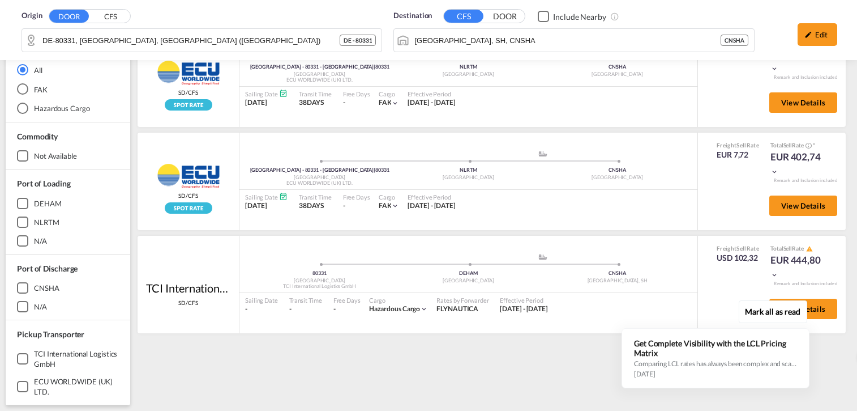
click at [813, 306] on span "View Details" at bounding box center [804, 308] width 44 height 9
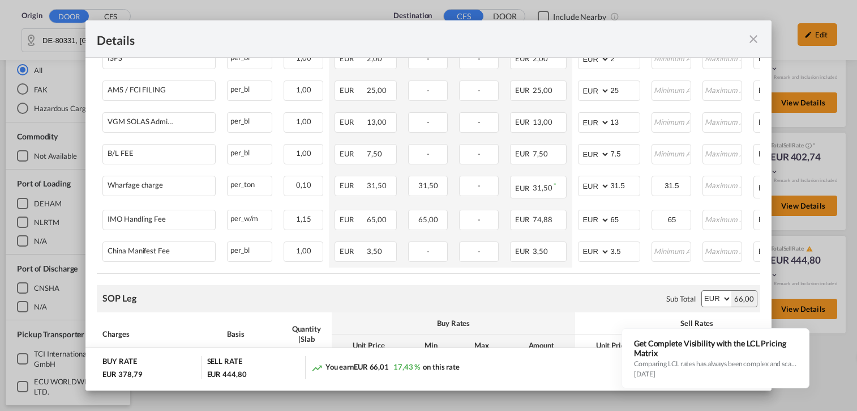
scroll to position [850, 0]
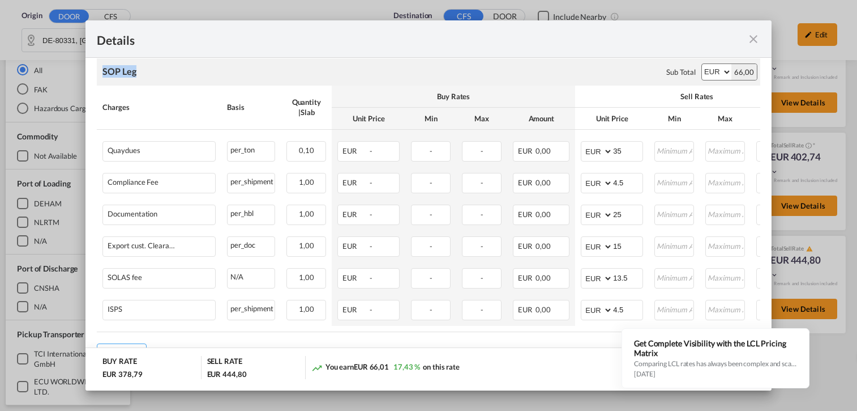
drag, startPoint x: 136, startPoint y: 84, endPoint x: 92, endPoint y: 79, distance: 45.0
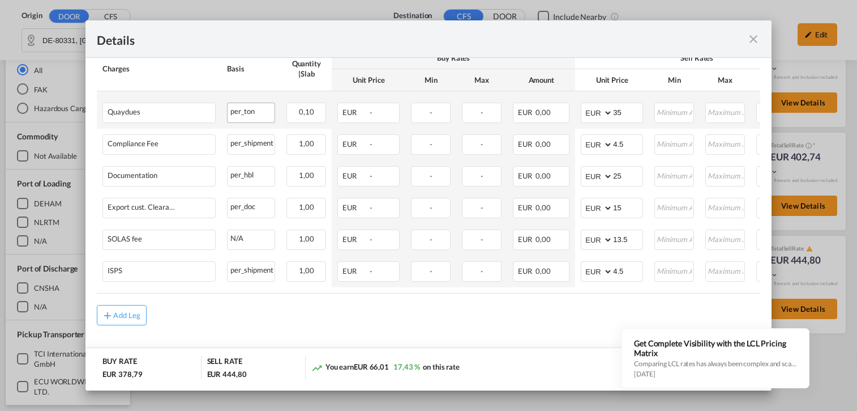
scroll to position [844, 0]
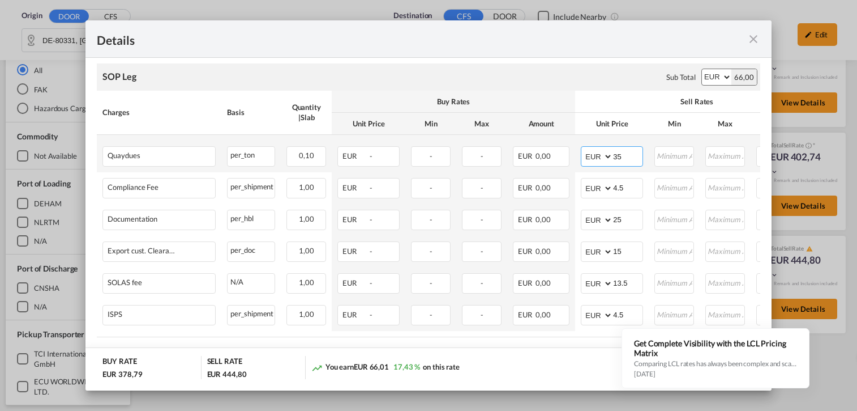
drag, startPoint x: 630, startPoint y: 162, endPoint x: 592, endPoint y: 161, distance: 38.0
click at [592, 161] on md-input-container "AED AFN ALL AMD ANG AOA ARS AUD AWG AZN BAM BBD BDT BGN BHD BIF BMD BND [PERSON…" at bounding box center [612, 156] width 62 height 20
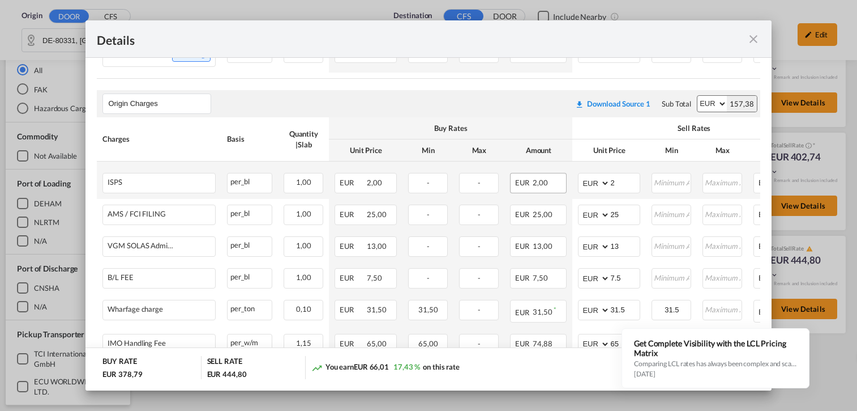
scroll to position [448, 0]
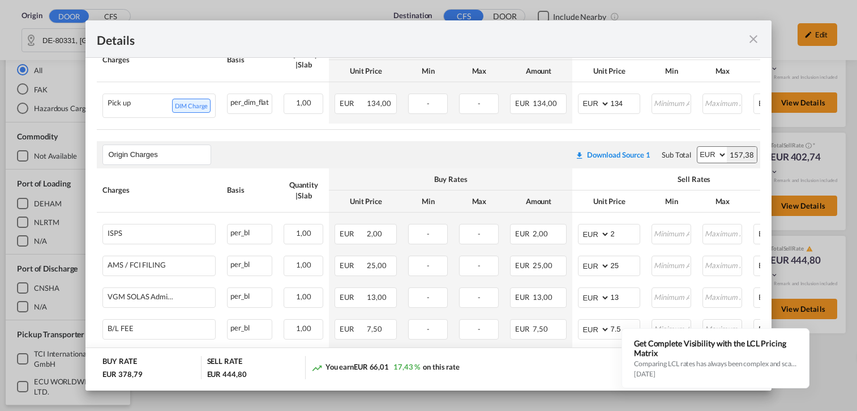
click at [752, 41] on md-icon "icon-close fg-AAA8AD m-0 cursor" at bounding box center [754, 39] width 14 height 14
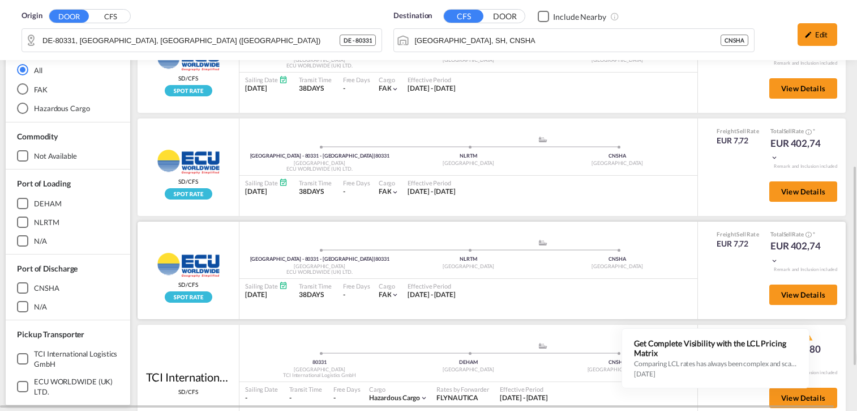
scroll to position [429, 0]
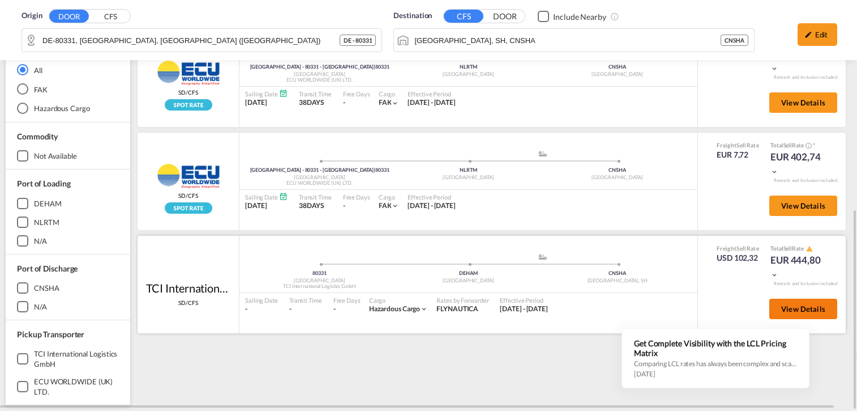
click at [825, 314] on button "View Details" at bounding box center [804, 308] width 68 height 20
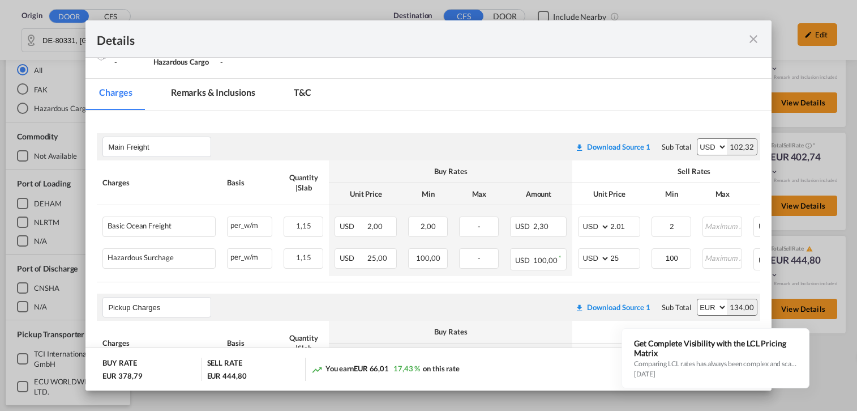
scroll to position [0, 0]
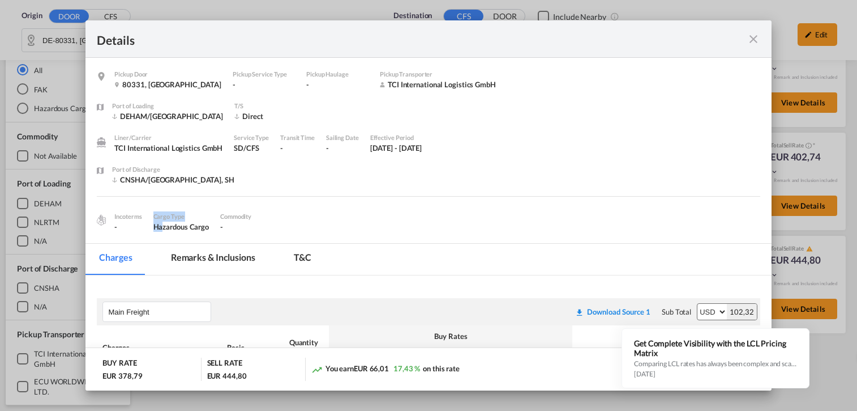
drag, startPoint x: 152, startPoint y: 223, endPoint x: 173, endPoint y: 230, distance: 21.5
click at [167, 229] on div "Incoterms - Cargo Type Hazardous Cargo Commodity -" at bounding box center [188, 219] width 148 height 26
drag, startPoint x: 173, startPoint y: 230, endPoint x: 158, endPoint y: 232, distance: 14.9
click at [162, 231] on div "Hazardous Cargo" at bounding box center [181, 226] width 56 height 10
drag, startPoint x: 153, startPoint y: 228, endPoint x: 228, endPoint y: 228, distance: 74.8
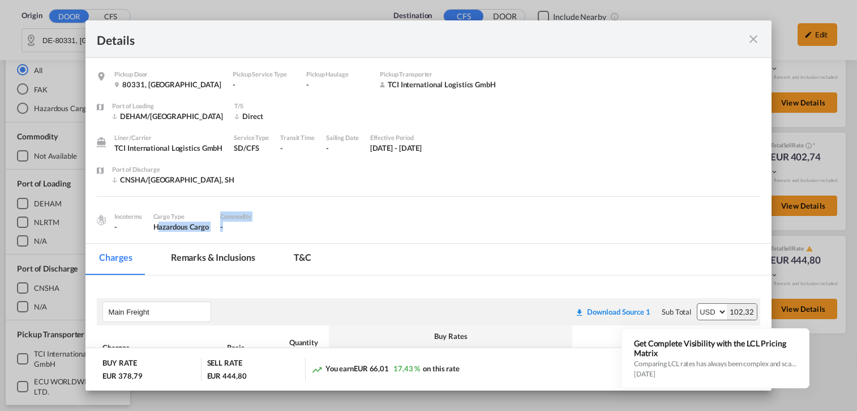
click at [228, 228] on div "Incoterms - Cargo Type Hazardous Cargo Commodity -" at bounding box center [188, 219] width 148 height 26
click at [232, 229] on div "-" at bounding box center [235, 226] width 31 height 10
click at [153, 244] on md-pagination-wrapper "Charges Remarks & Inclusions T&C" at bounding box center [211, 259] width 250 height 31
click at [215, 260] on md-tab-item "Remarks & Inclusions" at bounding box center [213, 259] width 112 height 31
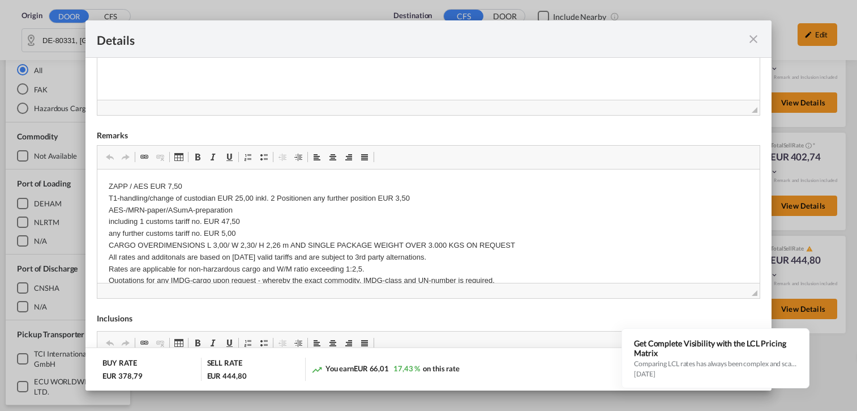
scroll to position [350, 0]
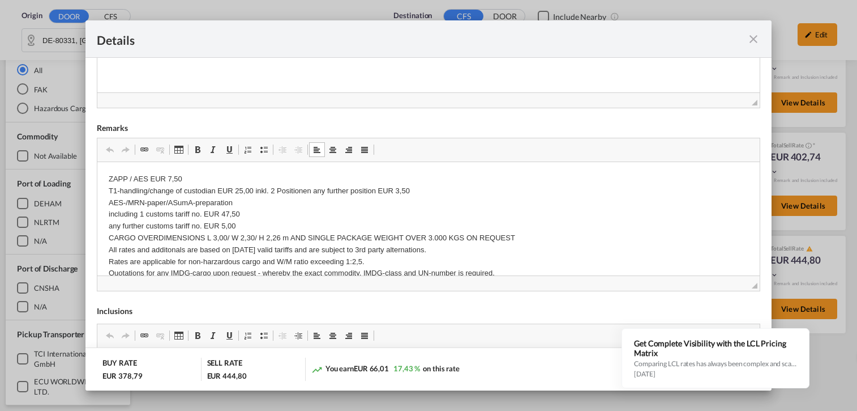
drag, startPoint x: 127, startPoint y: 184, endPoint x: 246, endPoint y: 231, distance: 127.4
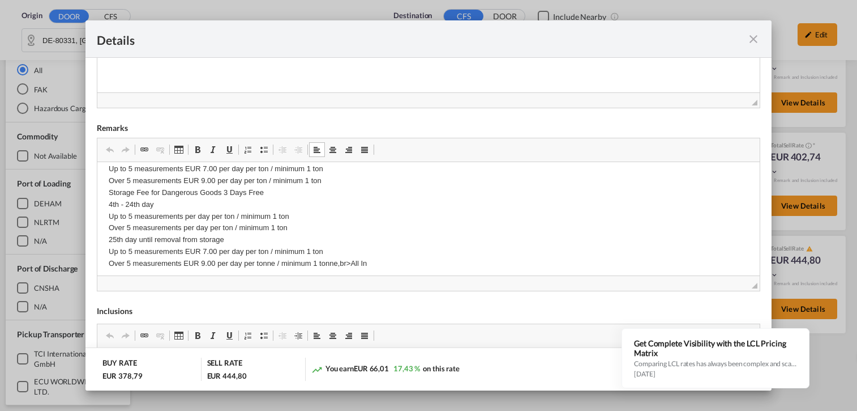
scroll to position [433, 0]
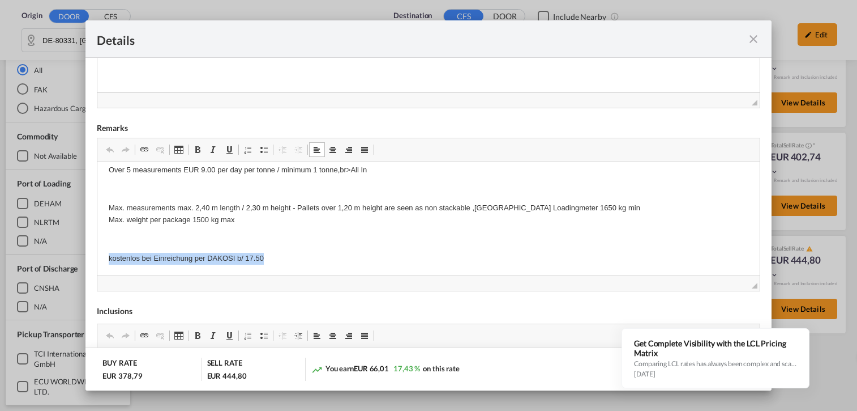
drag, startPoint x: 280, startPoint y: 257, endPoint x: 107, endPoint y: 256, distance: 173.3
click at [107, 256] on html "ZAPP / AES EUR 7,50 T1-handling/change of custodian EUR 25,00 inkl. 2 Positione…" at bounding box center [428, 2] width 662 height 547
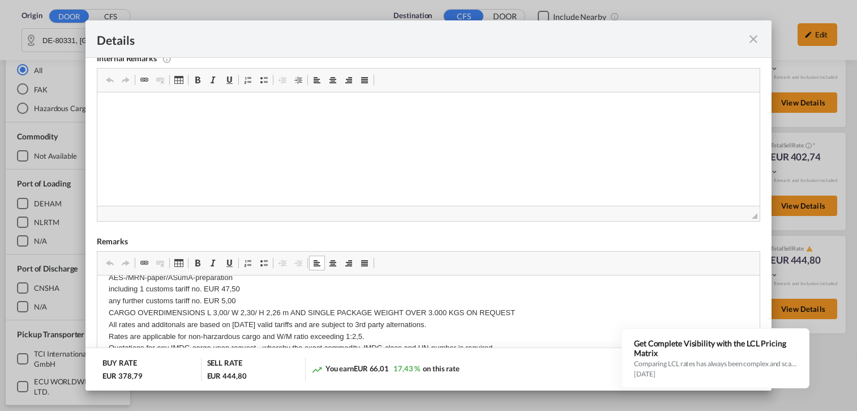
scroll to position [57, 0]
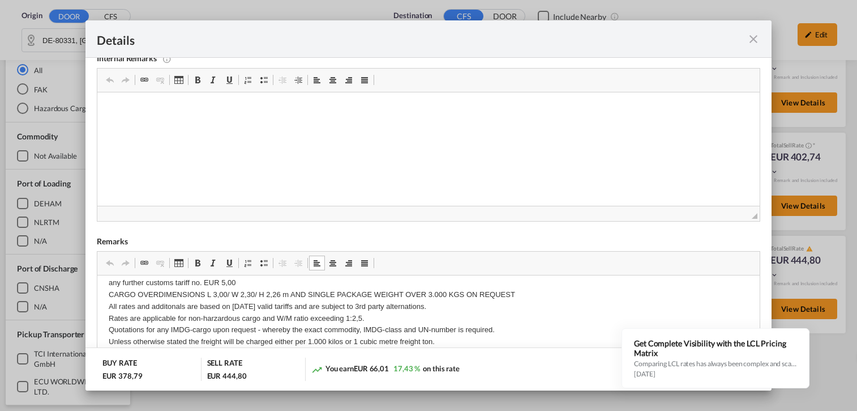
drag, startPoint x: 157, startPoint y: 294, endPoint x: 511, endPoint y: 310, distance: 354.9
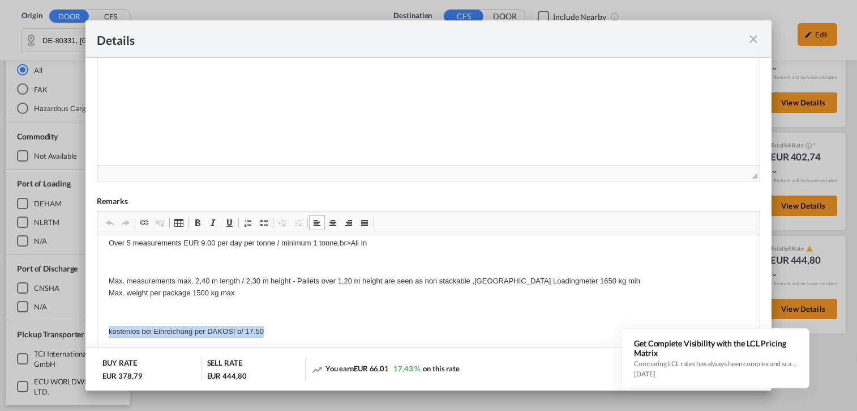
scroll to position [293, 0]
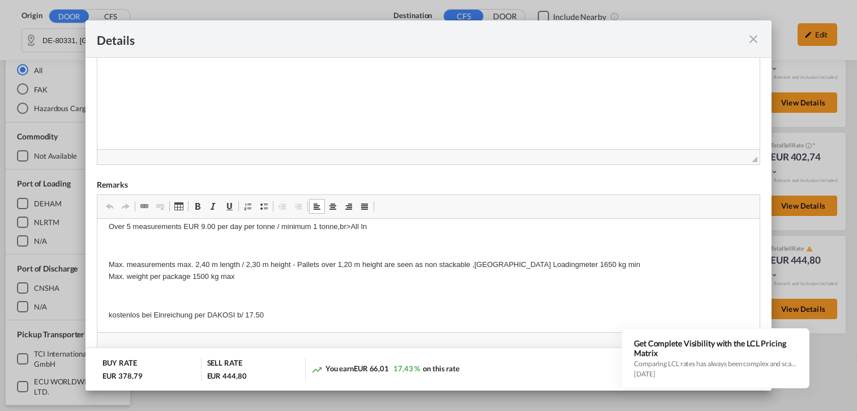
drag, startPoint x: 314, startPoint y: 272, endPoint x: 447, endPoint y: 272, distance: 133.7
click at [447, 272] on p "Max. measurements max. 2,40 m length / 2,30 m height - Pallets over 1,20 m heig…" at bounding box center [428, 271] width 639 height 24
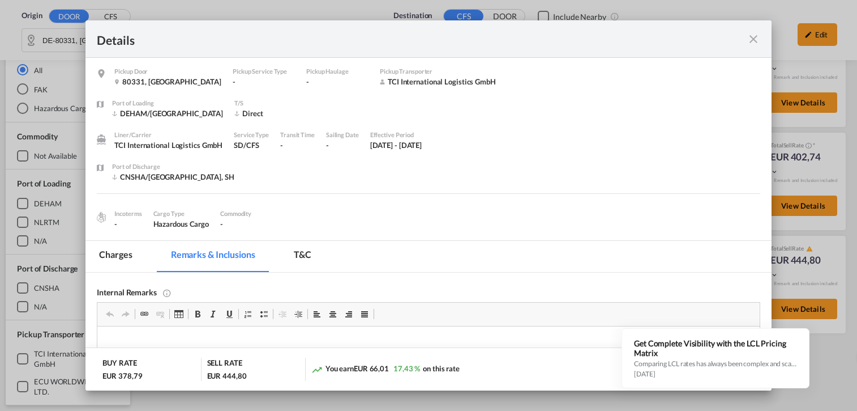
scroll to position [0, 0]
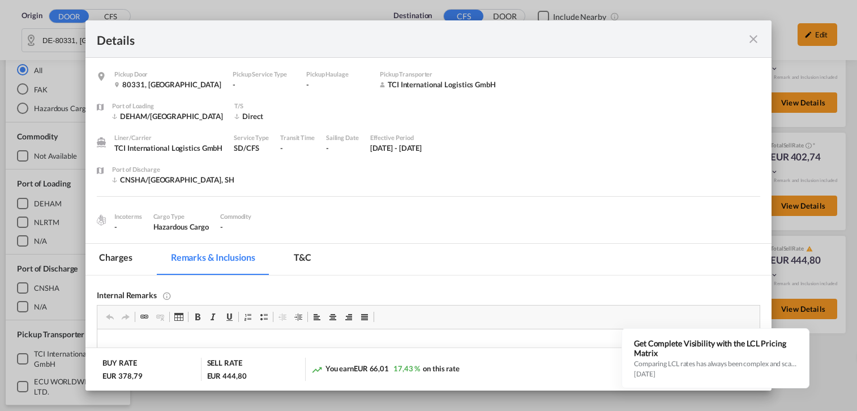
click at [120, 253] on md-tab-item "Charges" at bounding box center [116, 259] width 60 height 31
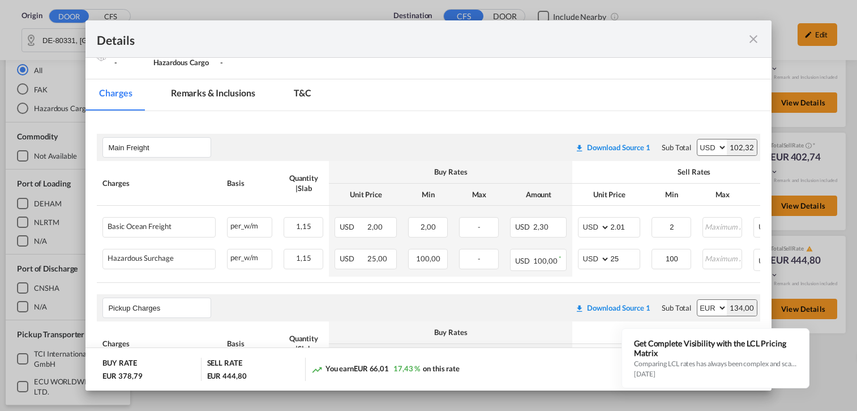
scroll to position [170, 0]
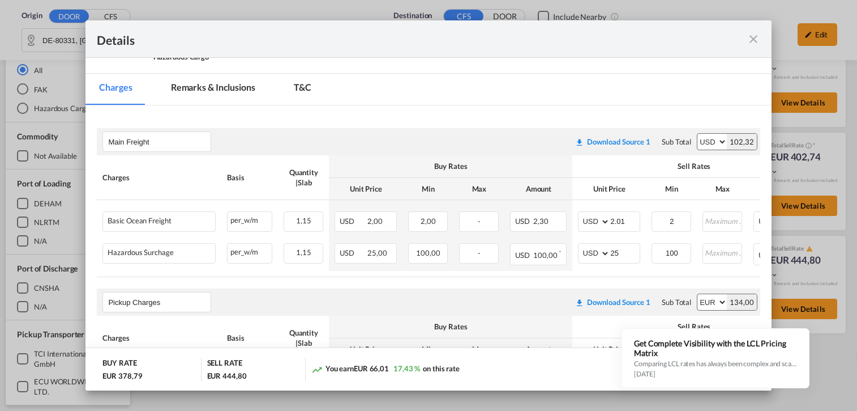
click at [302, 80] on md-tab-item "T&C" at bounding box center [302, 89] width 45 height 31
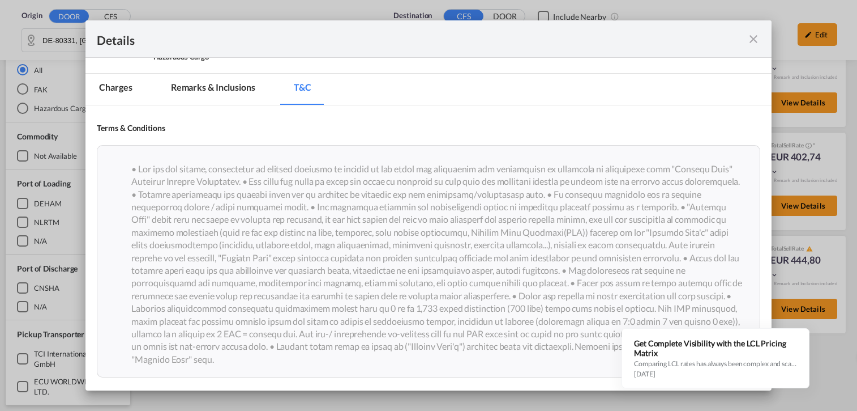
scroll to position [0, 0]
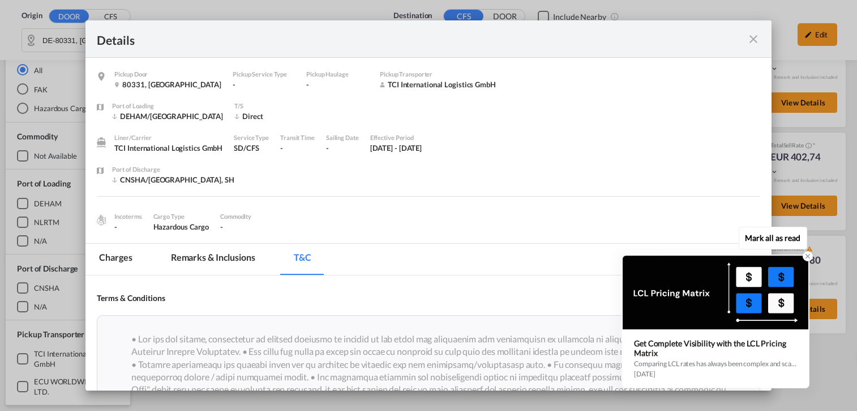
click at [709, 353] on div "Get Complete Visibility with the LCL Pricing Matrix" at bounding box center [715, 347] width 163 height 19
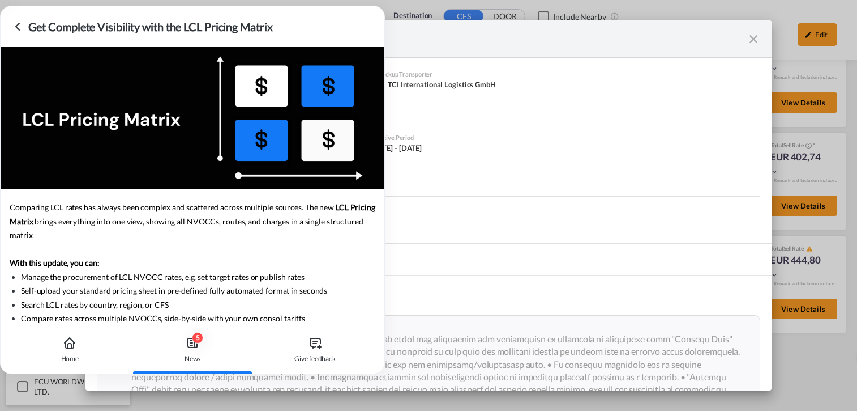
click at [17, 26] on icon at bounding box center [17, 26] width 3 height 7
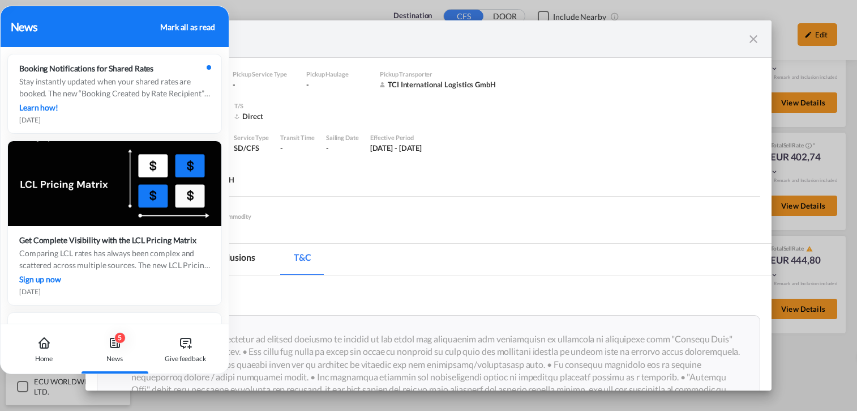
click at [213, 28] on div "Mark all as read" at bounding box center [187, 27] width 54 height 12
click at [194, 25] on div "Mark all as read" at bounding box center [187, 27] width 54 height 12
click at [168, 23] on div "Mark all as read" at bounding box center [187, 27] width 54 height 12
click at [195, 23] on div "Mark all as read" at bounding box center [187, 27] width 54 height 12
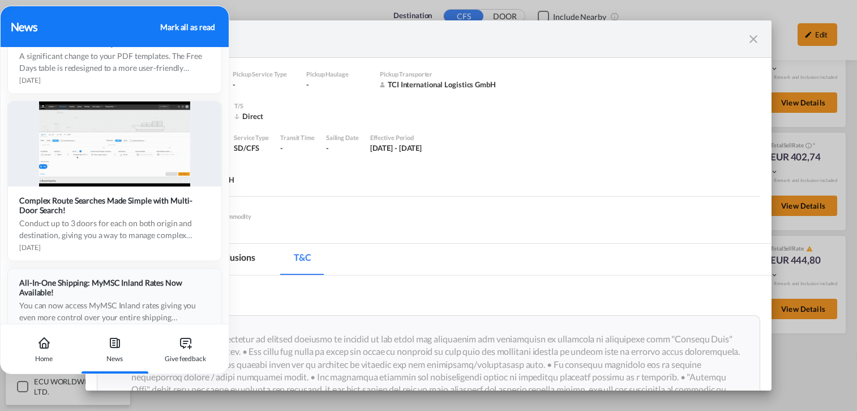
scroll to position [1474, 0]
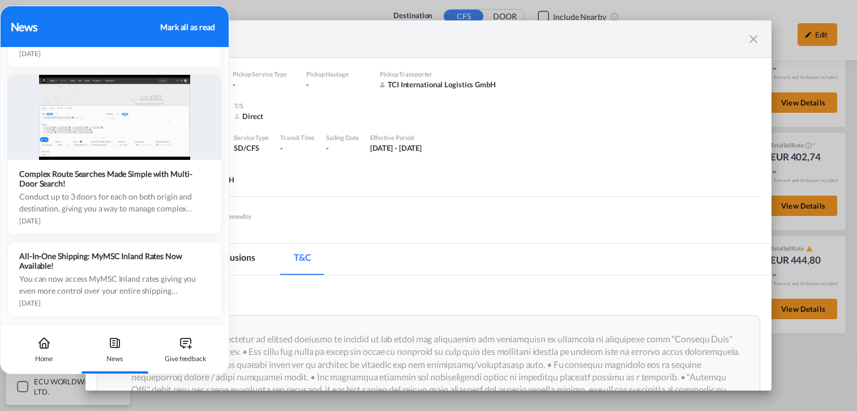
click at [184, 18] on div "News Mark all as read" at bounding box center [115, 26] width 208 height 17
click at [186, 23] on div "Mark all as read" at bounding box center [187, 27] width 54 height 12
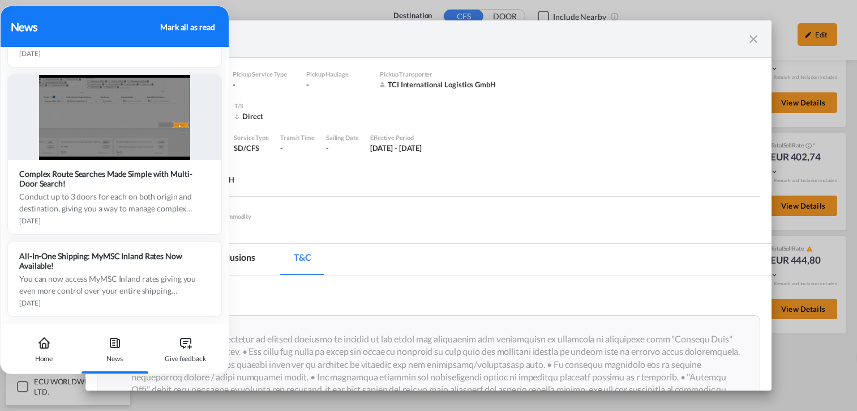
drag, startPoint x: 186, startPoint y: 23, endPoint x: 176, endPoint y: 23, distance: 10.8
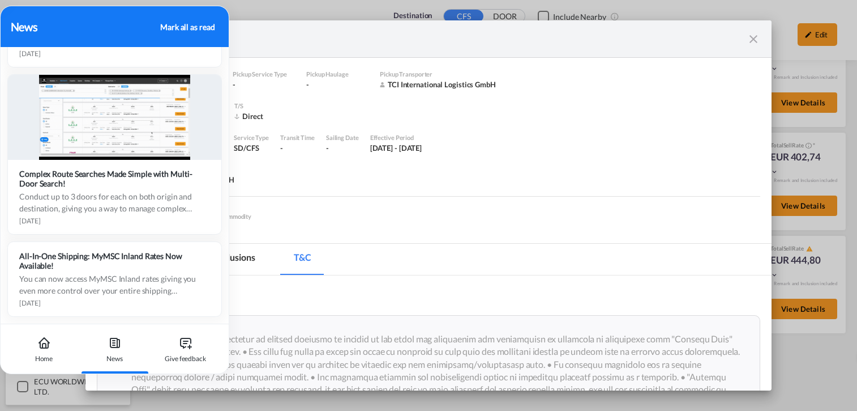
click at [176, 23] on div "Mark all as read" at bounding box center [187, 27] width 54 height 12
click at [52, 359] on div "Home" at bounding box center [44, 358] width 18 height 10
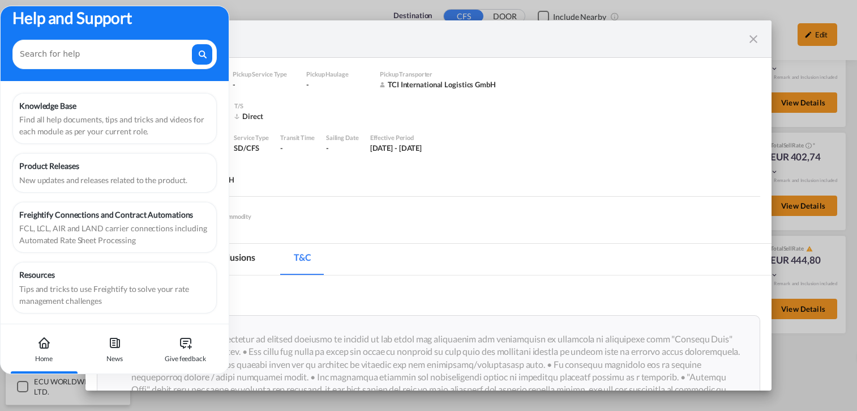
scroll to position [14, 0]
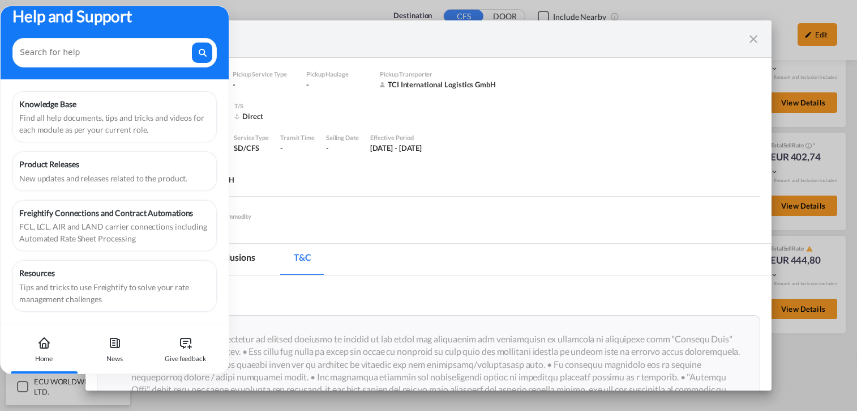
click at [383, 223] on div "Incoterms - Cargo Type Hazardous Cargo Commodity -" at bounding box center [428, 219] width 663 height 26
click at [302, 180] on div "Port of Discharge [GEOGRAPHIC_DATA]/[GEOGRAPHIC_DATA], SH" at bounding box center [436, 180] width 648 height 32
click at [115, 353] on div "News" at bounding box center [114, 358] width 16 height 10
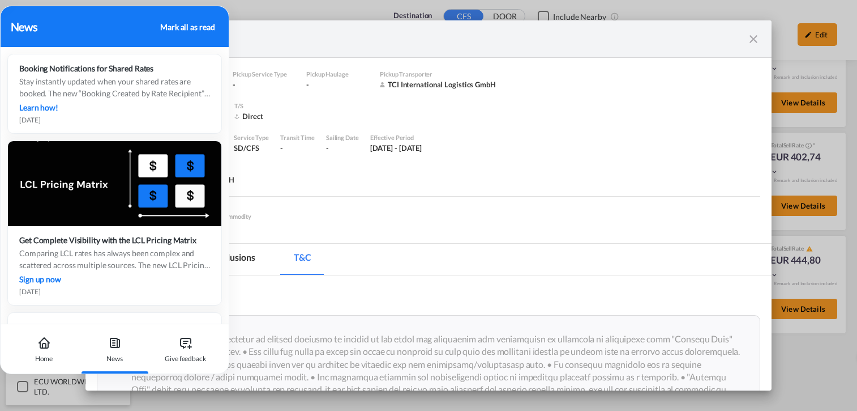
click at [159, 23] on div "News Mark all as read" at bounding box center [115, 26] width 208 height 17
click at [174, 24] on div "Mark all as read" at bounding box center [187, 27] width 54 height 12
click at [673, 184] on div "Port of Discharge [GEOGRAPHIC_DATA]/[GEOGRAPHIC_DATA], SH" at bounding box center [436, 180] width 648 height 32
drag, startPoint x: 59, startPoint y: 12, endPoint x: 492, endPoint y: 148, distance: 453.4
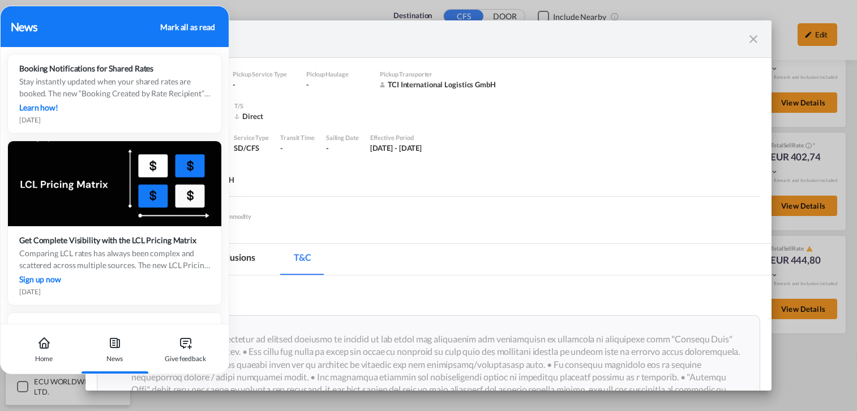
click at [494, 150] on body "Analytics Dashboard Rate Search Bookings Manage Rates My Rate Files" at bounding box center [428, 205] width 857 height 411
click at [87, 7] on div "News Mark all as read" at bounding box center [115, 26] width 228 height 41
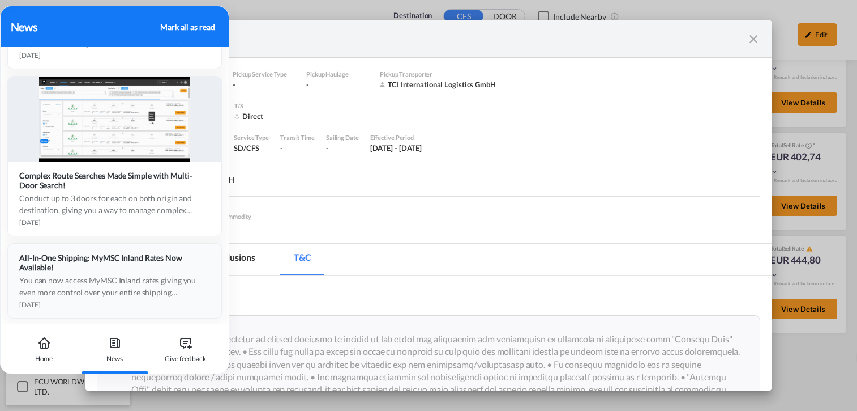
scroll to position [1474, 0]
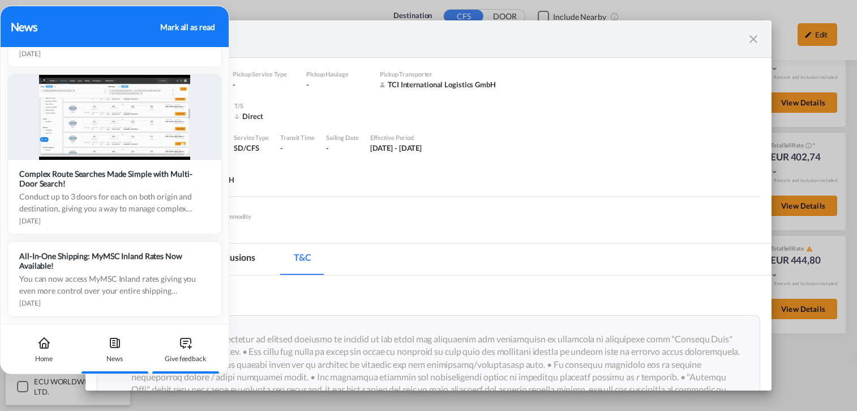
click at [190, 361] on div "Give feedback" at bounding box center [185, 358] width 41 height 10
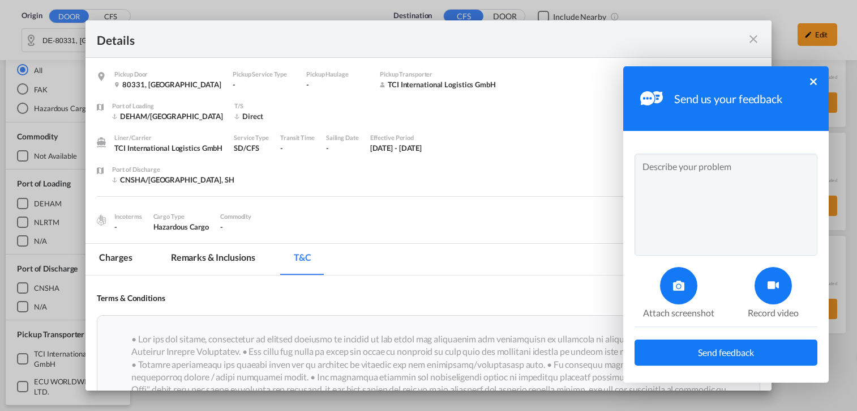
click at [813, 80] on button "×" at bounding box center [813, 81] width 7 height 7
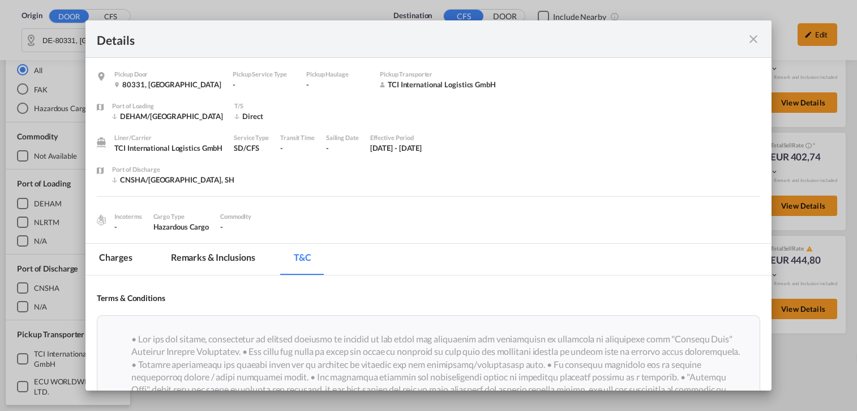
click at [112, 254] on md-tab-item "Charges" at bounding box center [116, 259] width 60 height 31
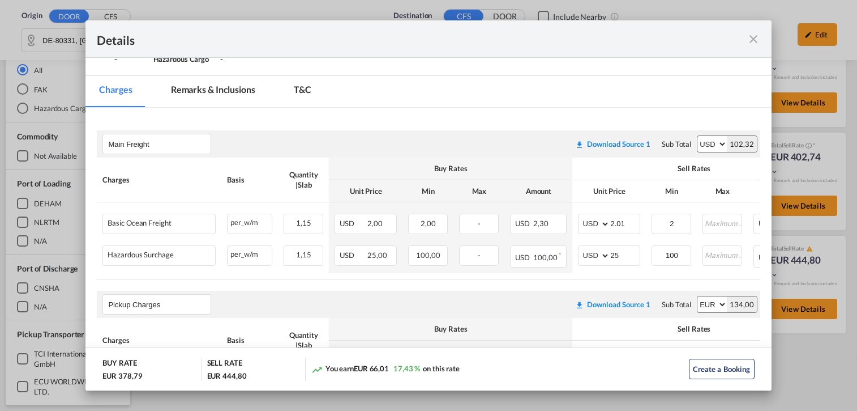
scroll to position [170, 0]
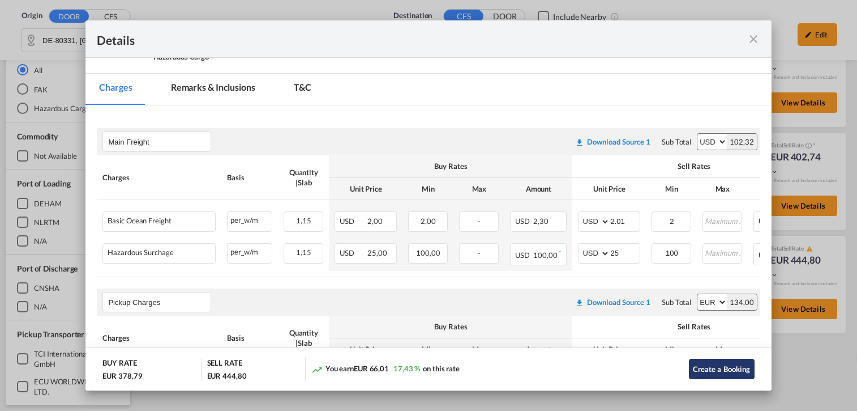
click at [726, 368] on button "Create a Booking" at bounding box center [722, 369] width 66 height 20
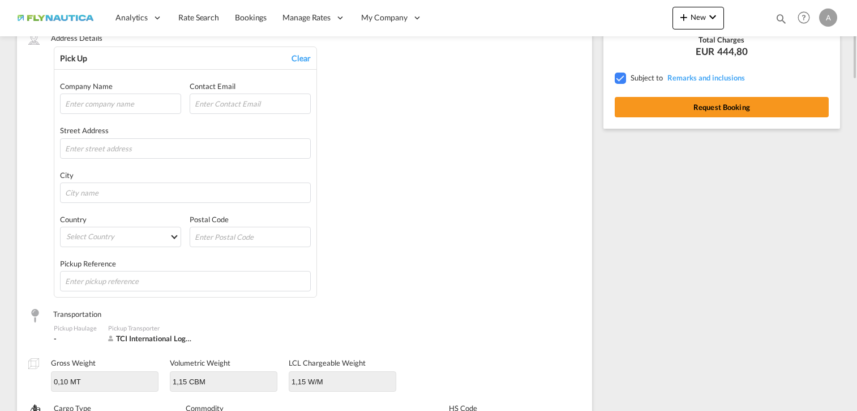
scroll to position [57, 0]
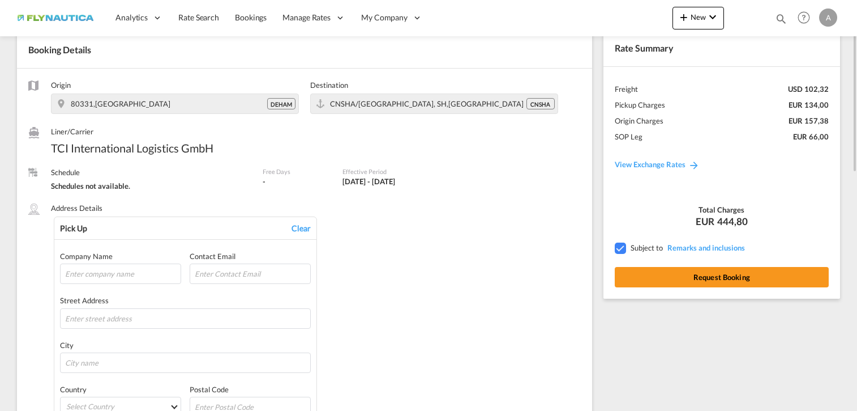
click at [618, 249] on div at bounding box center [620, 247] width 10 height 10
click at [622, 248] on div at bounding box center [620, 247] width 10 height 10
click at [719, 281] on button "Request Booking" at bounding box center [722, 277] width 214 height 20
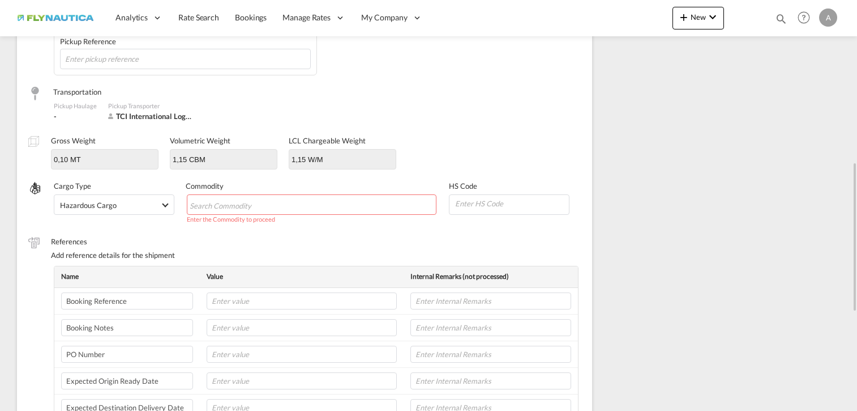
click at [261, 206] on input "Chips input." at bounding box center [242, 205] width 104 height 18
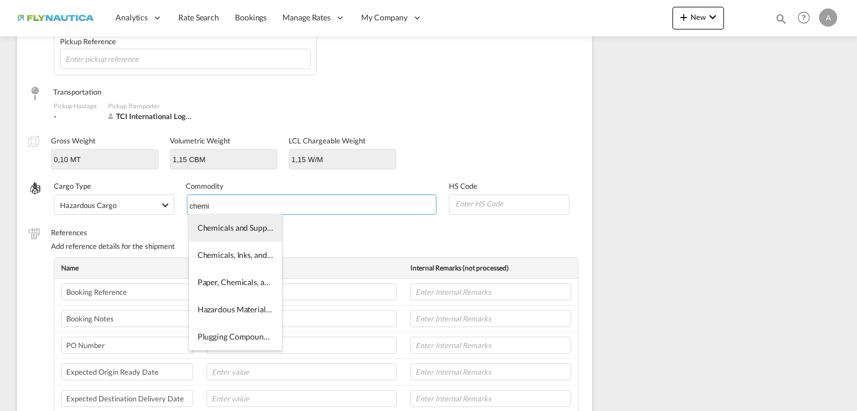
type input "chemi"
click at [232, 232] on span "Chemicals and Supplies, Wet (for Bond Paper Type Copying Machines)" at bounding box center [319, 228] width 242 height 10
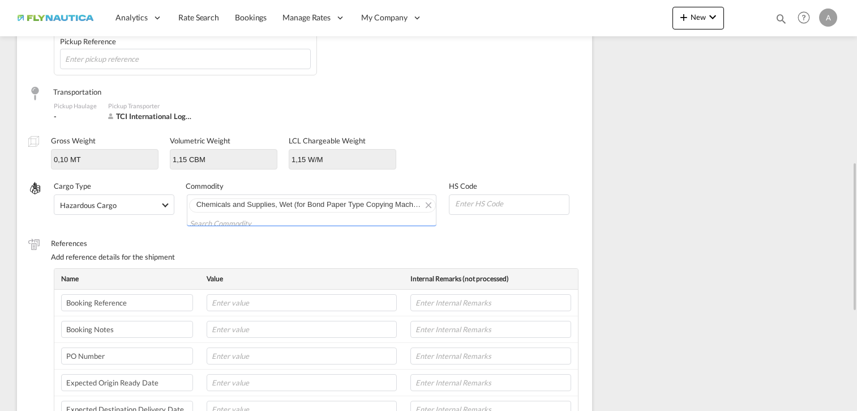
click at [513, 207] on input at bounding box center [511, 203] width 115 height 17
click at [421, 207] on md-icon "Remove" at bounding box center [428, 205] width 14 height 14
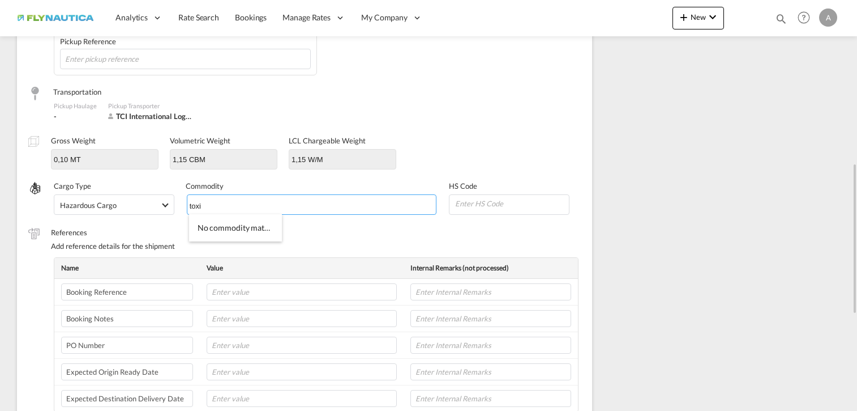
type input "toxi"
drag, startPoint x: 136, startPoint y: 189, endPoint x: 216, endPoint y: 206, distance: 81.8
click at [216, 206] on md-icon "Remove toxi" at bounding box center [215, 205] width 14 height 14
click at [236, 203] on input "Chips input." at bounding box center [242, 205] width 104 height 18
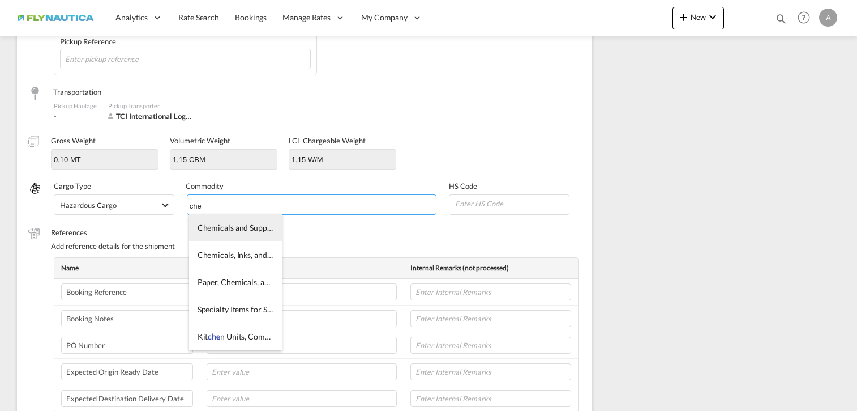
type input "che"
click at [234, 227] on span "Chemicals and Supplies, Wet (for Bond Paper Type Copying Machines)" at bounding box center [319, 228] width 242 height 10
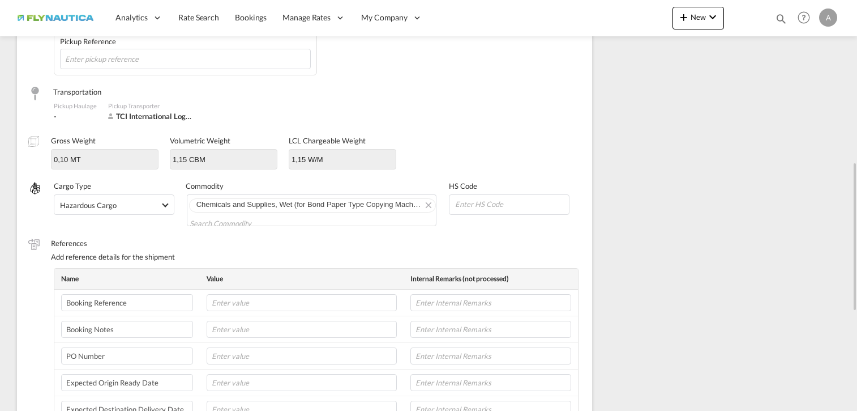
click at [502, 203] on input at bounding box center [511, 203] width 115 height 17
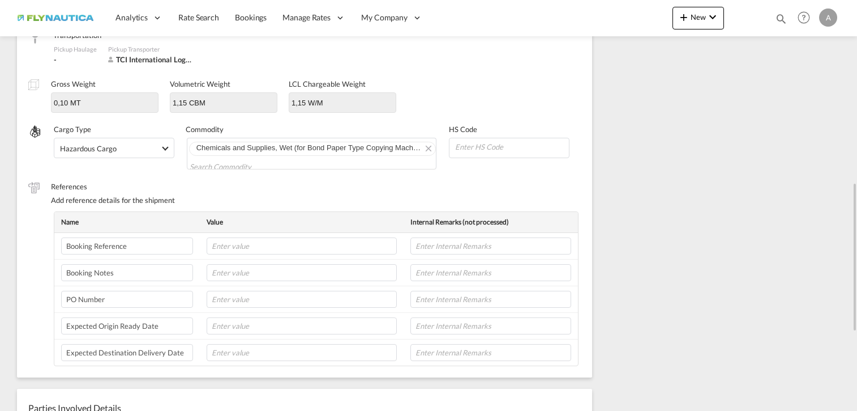
scroll to position [505, 0]
